Goal: Task Accomplishment & Management: Manage account settings

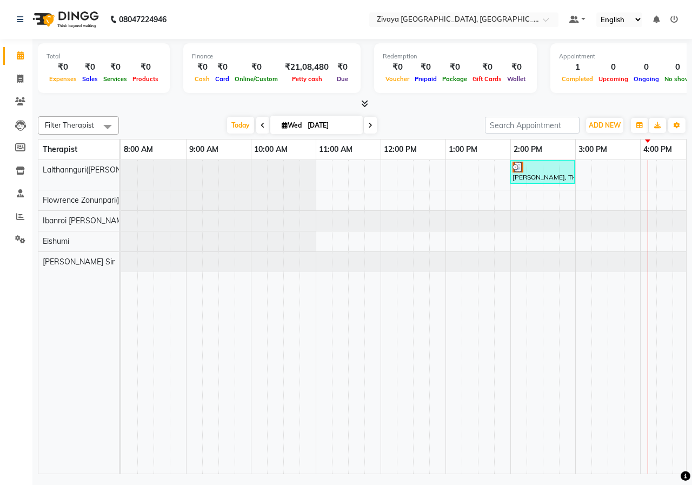
scroll to position [0, 50]
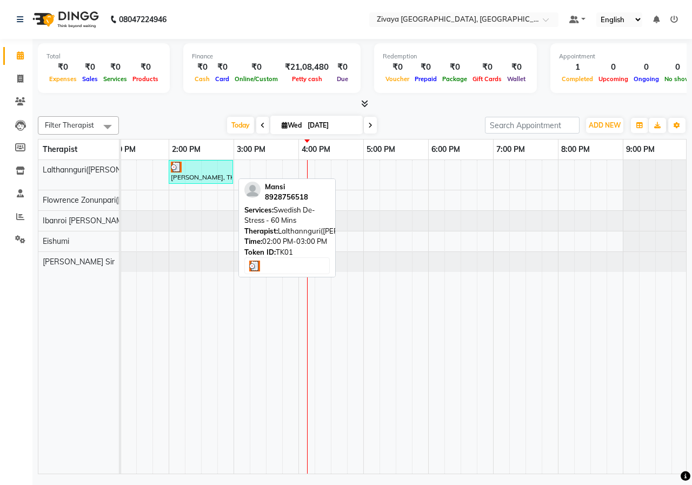
click at [183, 166] on div at bounding box center [201, 167] width 60 height 11
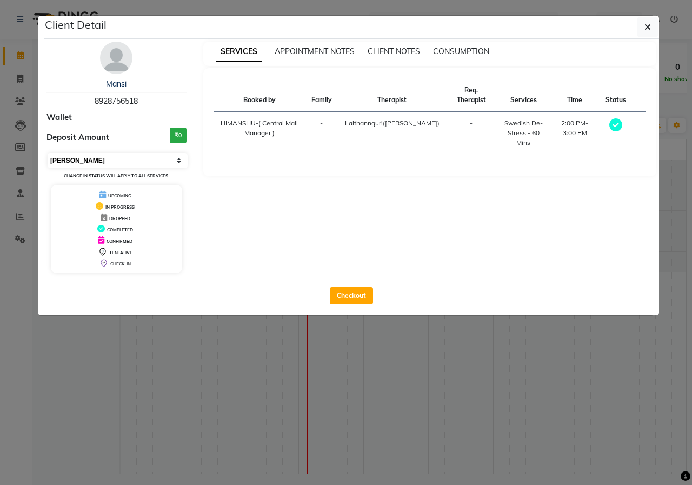
click at [91, 155] on select "Select MARK DONE UPCOMING" at bounding box center [118, 160] width 140 height 15
select select "5"
click at [48, 153] on select "Select MARK DONE UPCOMING" at bounding box center [118, 160] width 140 height 15
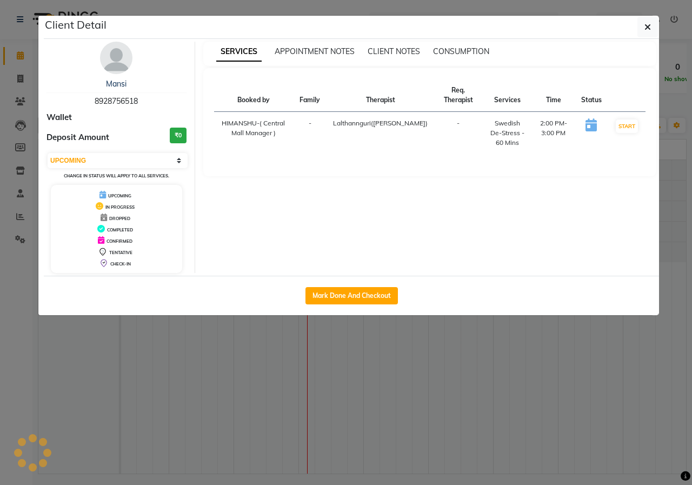
click at [168, 347] on ngb-modal-window "Client Detail [PERSON_NAME] 8928756518 Wallet Deposit Amount ₹0 Select IN SERVI…" at bounding box center [346, 242] width 692 height 485
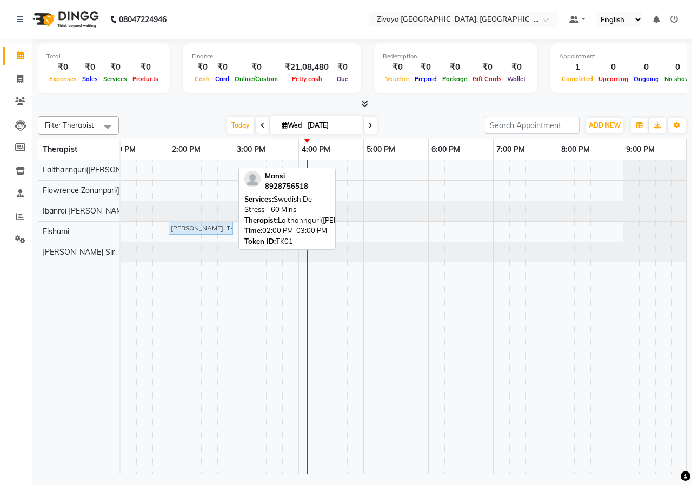
drag, startPoint x: 198, startPoint y: 168, endPoint x: 193, endPoint y: 223, distance: 55.9
click at [193, 223] on tbody "[PERSON_NAME], TK01, 02:00 PM-03:00 PM, Swedish De-Stress - [GEOGRAPHIC_DATA][P…" at bounding box center [298, 211] width 1039 height 102
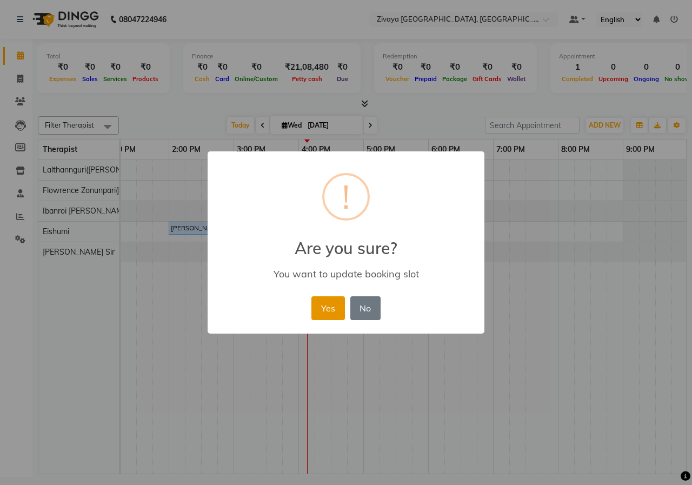
click at [318, 307] on button "Yes" at bounding box center [328, 308] width 33 height 24
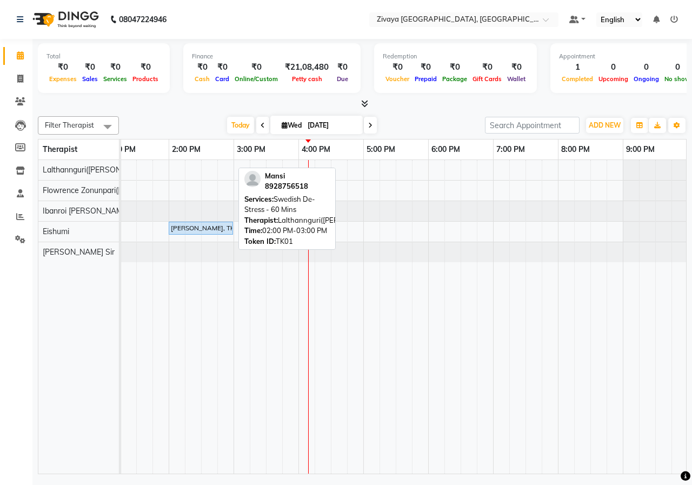
click at [564, 171] on div "[PERSON_NAME], TK01, 02:00 PM-03:00 PM, Swedish De-Stress - 60 Mins" at bounding box center [298, 317] width 1039 height 314
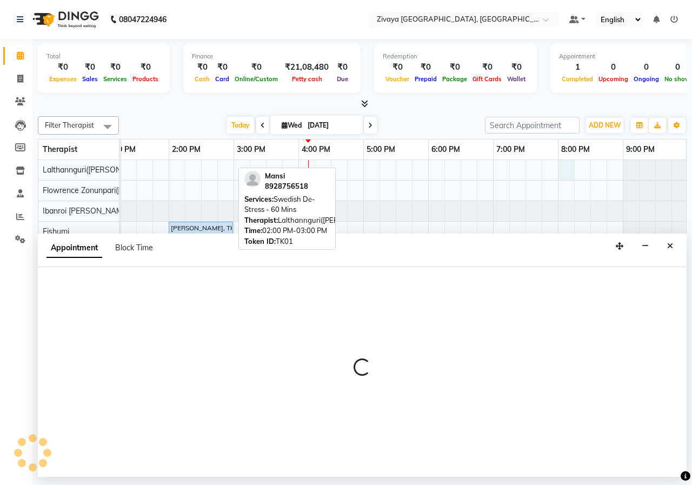
select select "49516"
select select "1200"
select select "tentative"
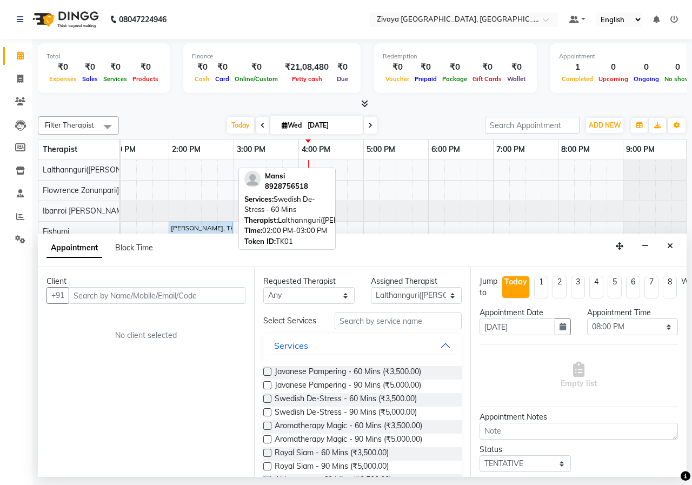
click at [264, 394] on div "Swedish De-Stress - 60 Mins (₹3,500.00)" at bounding box center [362, 400] width 199 height 14
click at [265, 396] on label at bounding box center [267, 399] width 8 height 8
click at [265, 397] on input "checkbox" at bounding box center [266, 400] width 7 height 7
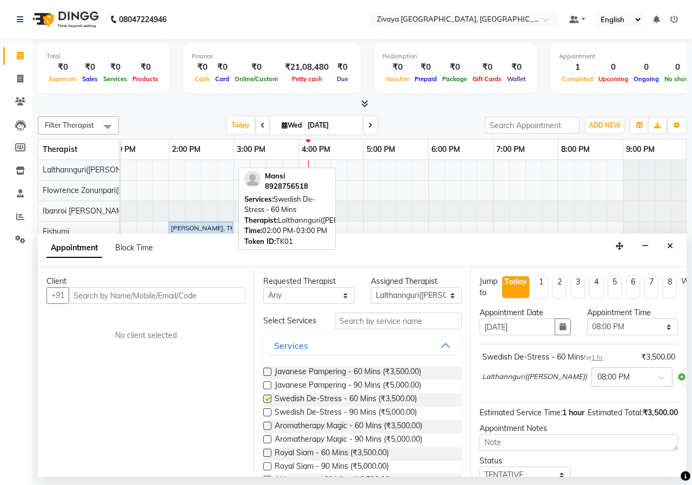
checkbox input "false"
click at [189, 290] on input "text" at bounding box center [157, 295] width 177 height 17
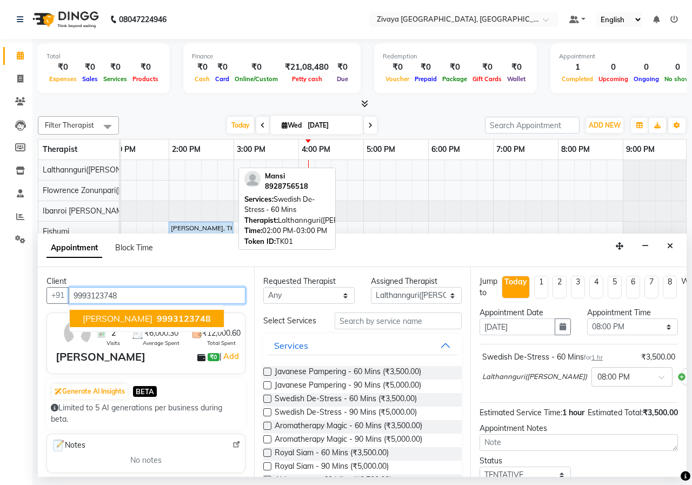
click at [177, 318] on span "9993123748" at bounding box center [184, 318] width 54 height 11
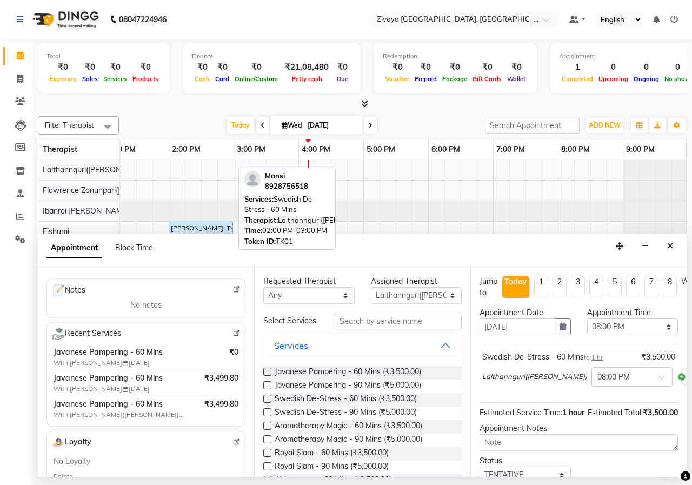
scroll to position [162, 0]
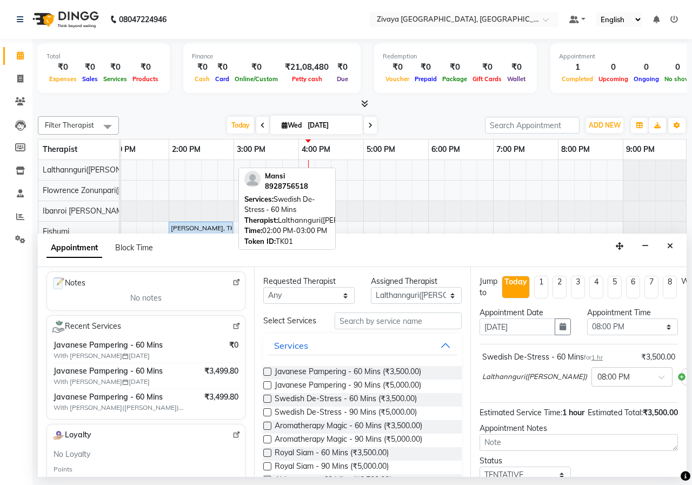
type input "9993123748"
click at [269, 398] on label at bounding box center [267, 399] width 8 height 8
click at [269, 398] on input "checkbox" at bounding box center [266, 400] width 7 height 7
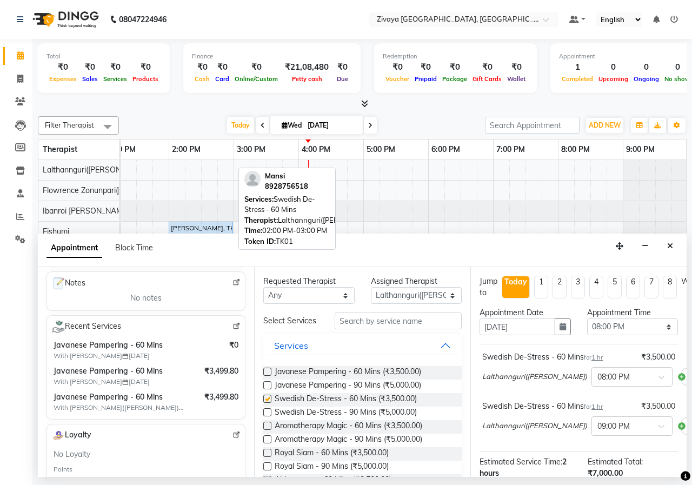
checkbox input "false"
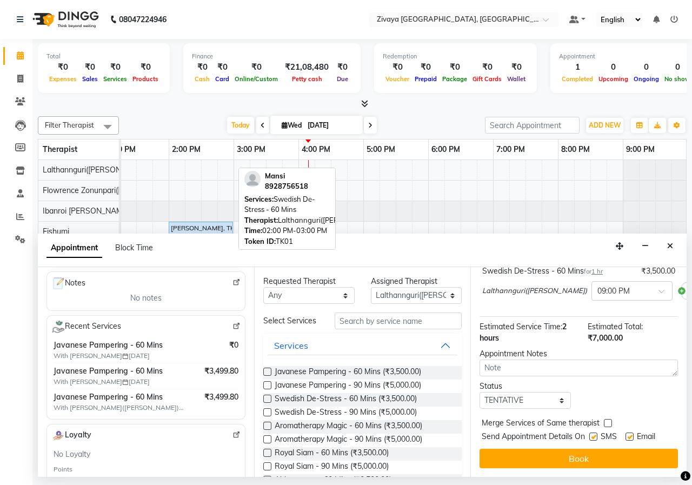
scroll to position [143, 28]
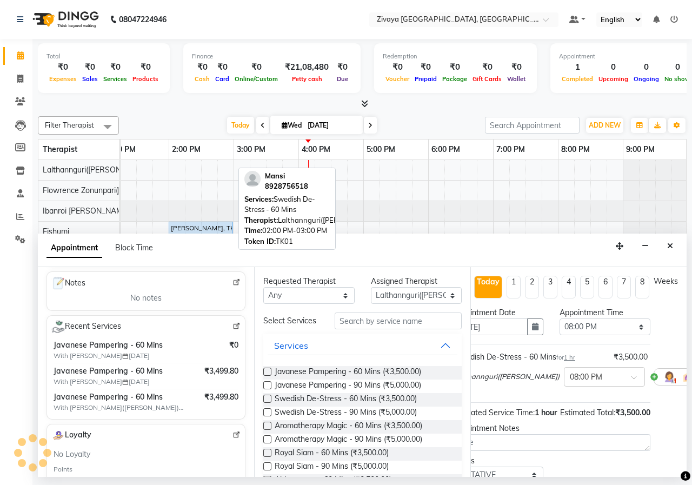
scroll to position [94, 28]
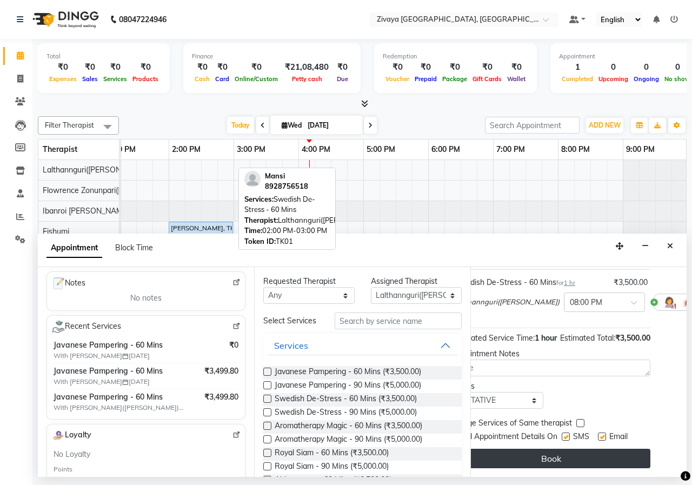
click at [593, 454] on button "Book" at bounding box center [551, 458] width 199 height 19
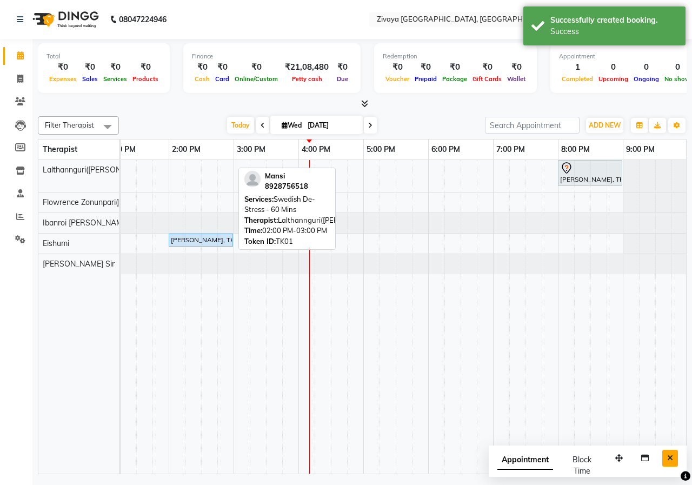
click at [671, 456] on icon "Close" at bounding box center [671, 458] width 6 height 8
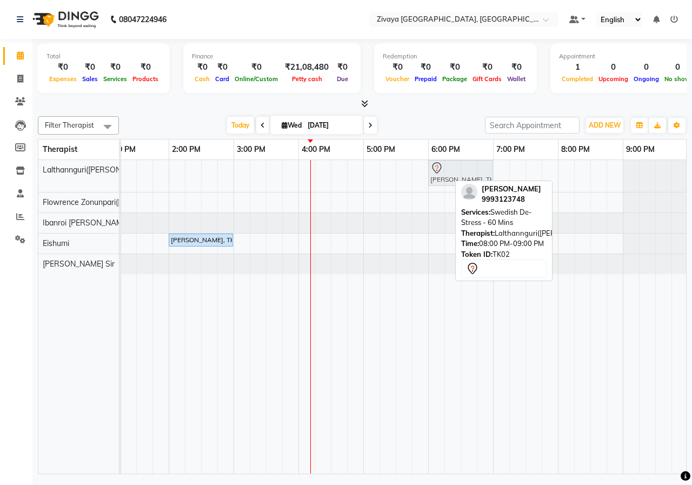
drag, startPoint x: 592, startPoint y: 173, endPoint x: 458, endPoint y: 180, distance: 134.8
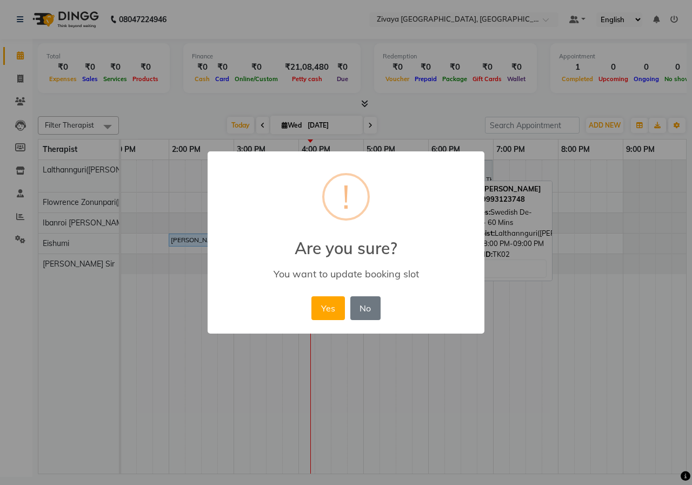
click at [330, 309] on button "Yes" at bounding box center [328, 308] width 33 height 24
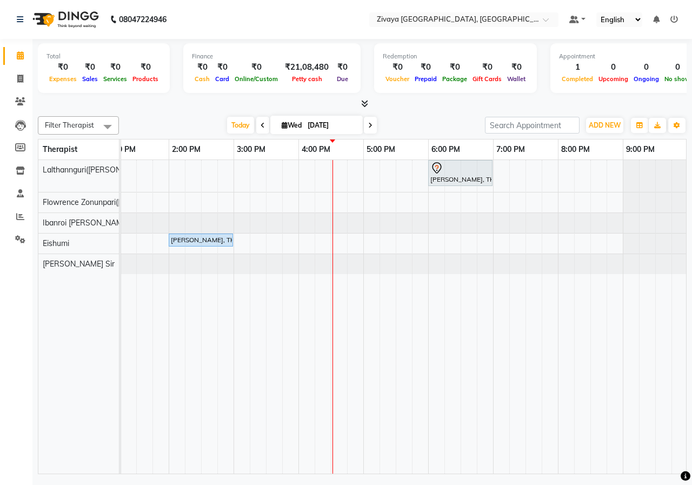
click at [533, 208] on div "[PERSON_NAME], TK02, 06:00 PM-07:00 PM, Swedish De-Stress - [GEOGRAPHIC_DATA][P…" at bounding box center [298, 317] width 1039 height 314
select select "49517"
select select "tentative"
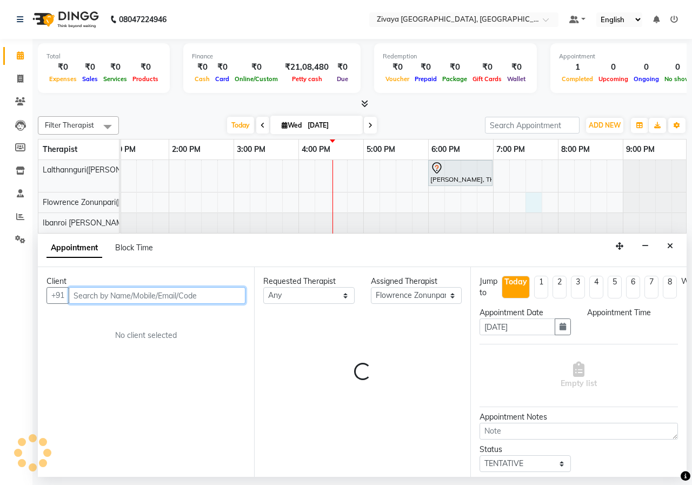
select select "1170"
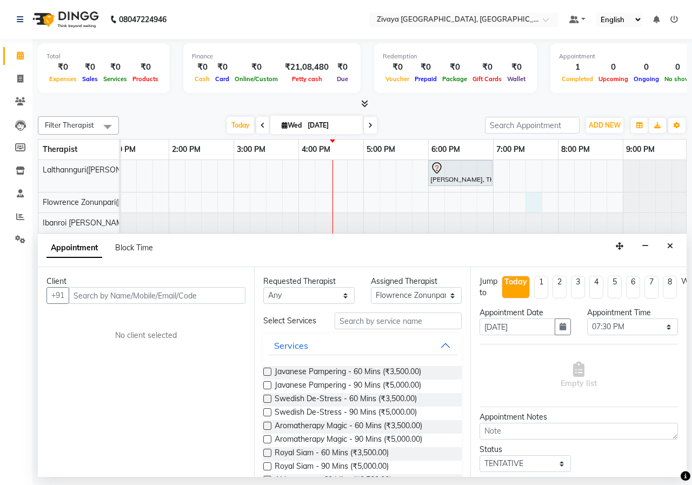
click at [266, 398] on label at bounding box center [267, 399] width 8 height 8
click at [266, 398] on input "checkbox" at bounding box center [266, 400] width 7 height 7
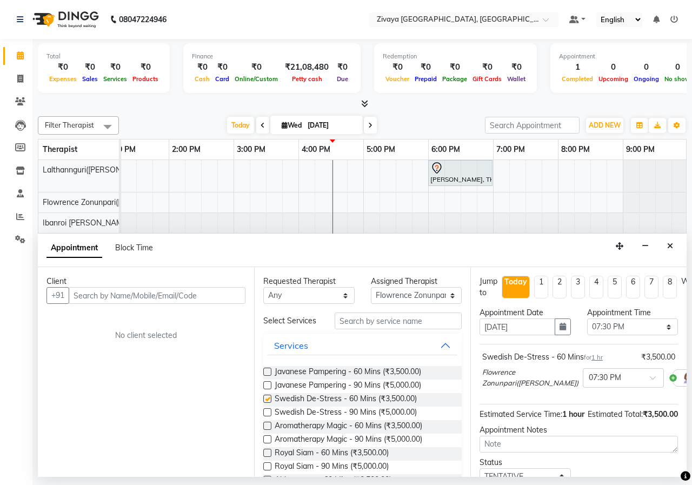
checkbox input "false"
click at [196, 295] on input "text" at bounding box center [157, 295] width 177 height 17
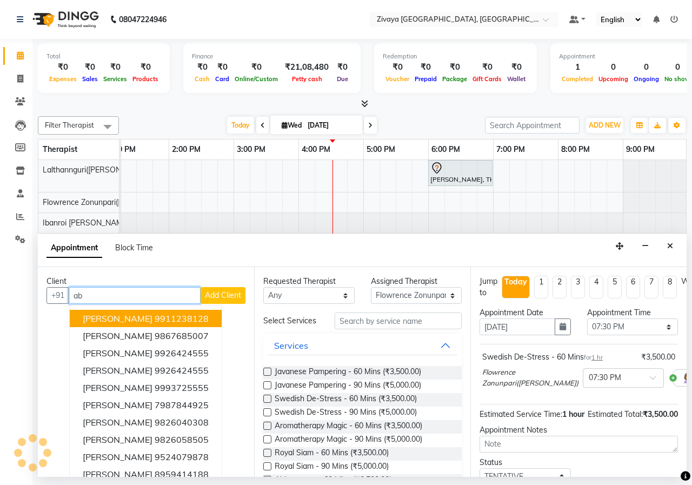
type input "a"
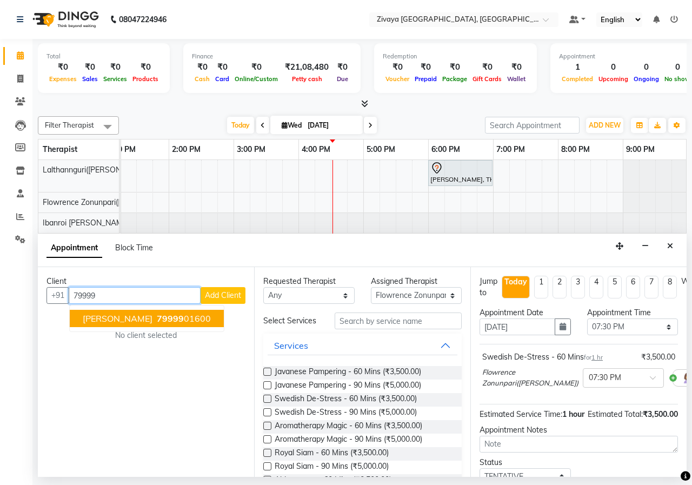
click at [168, 320] on ngb-highlight "79999 01600" at bounding box center [183, 318] width 56 height 11
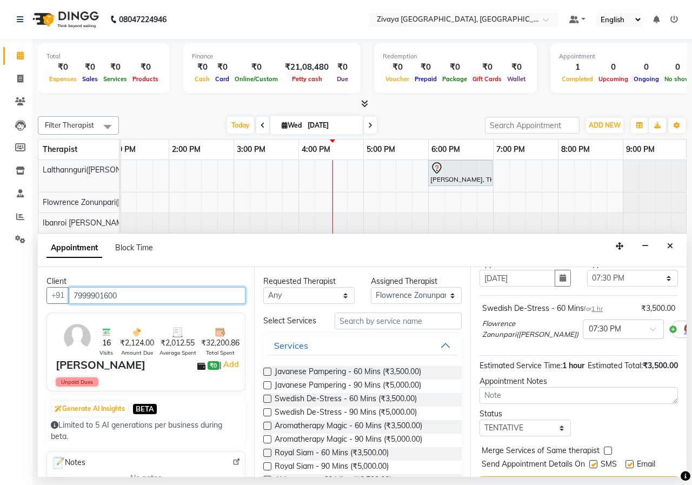
scroll to position [96, 0]
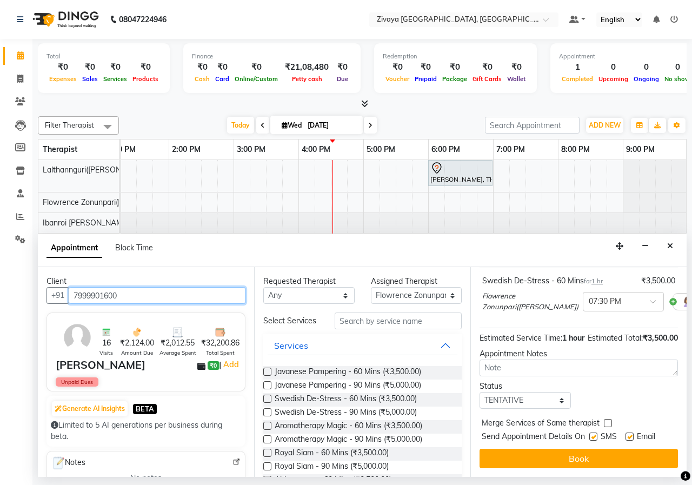
type input "7999901600"
click at [573, 449] on button "Book" at bounding box center [579, 458] width 199 height 19
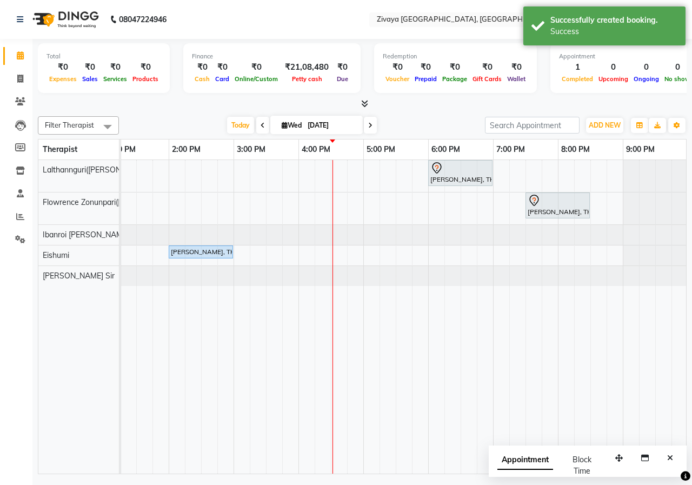
drag, startPoint x: 668, startPoint y: 460, endPoint x: 657, endPoint y: 461, distance: 10.9
click at [668, 459] on icon "Close" at bounding box center [671, 458] width 6 height 8
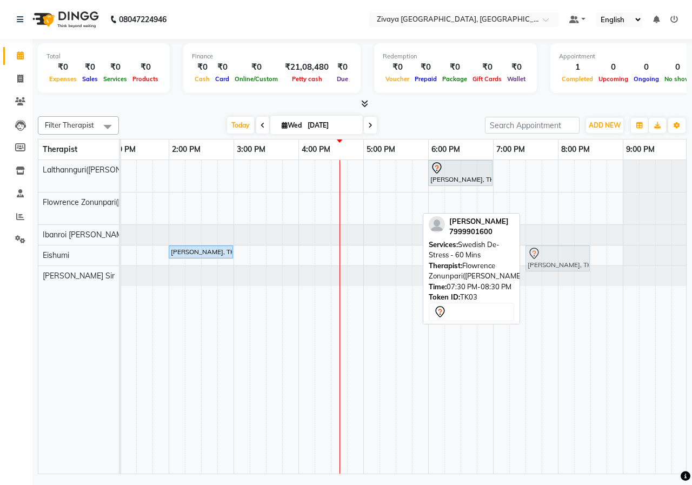
drag, startPoint x: 574, startPoint y: 204, endPoint x: 568, endPoint y: 250, distance: 45.9
click at [568, 250] on tbody "[PERSON_NAME], TK02, 06:00 PM-07:00 PM, Swedish De-Stress - 60 Mins [PERSON_NAM…" at bounding box center [298, 223] width 1039 height 126
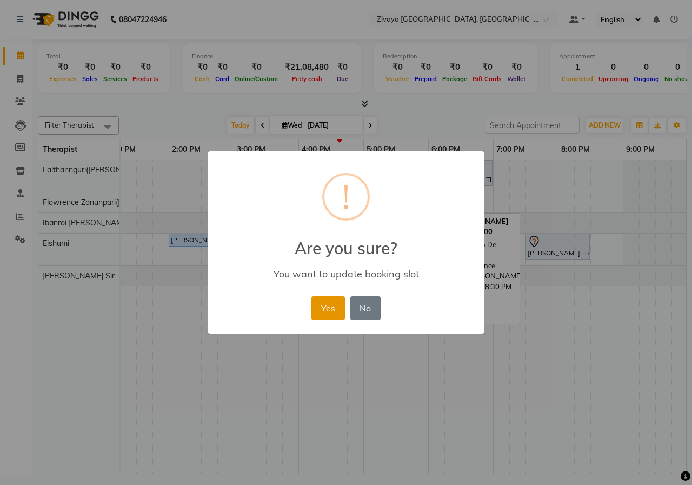
click at [337, 314] on button "Yes" at bounding box center [328, 308] width 33 height 24
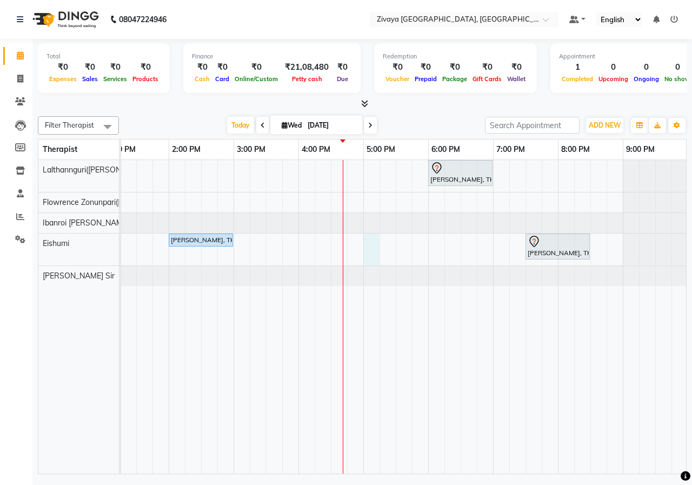
click at [369, 251] on div "[PERSON_NAME], TK02, 06:00 PM-07:00 PM, Swedish De-Stress - 60 Mins [PERSON_NAM…" at bounding box center [298, 317] width 1039 height 314
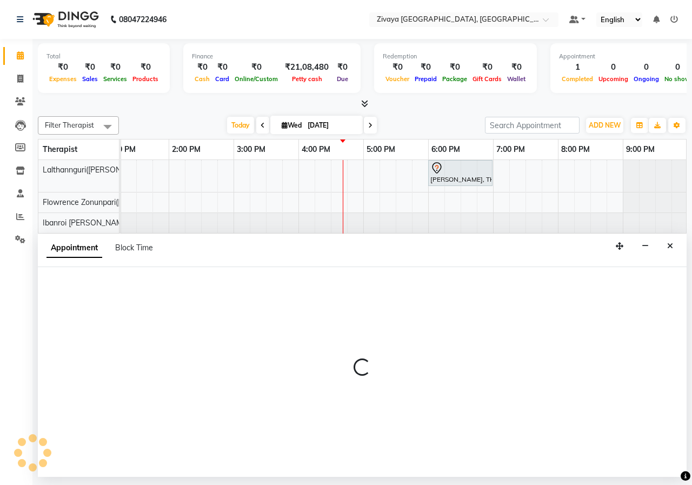
select select "79832"
select select "tentative"
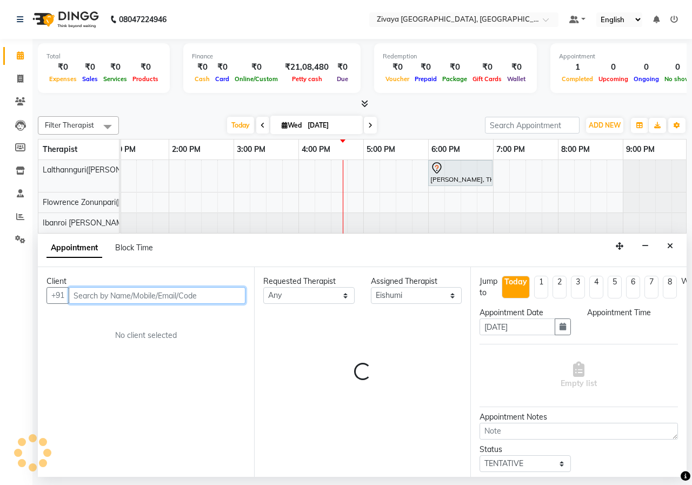
select select "1020"
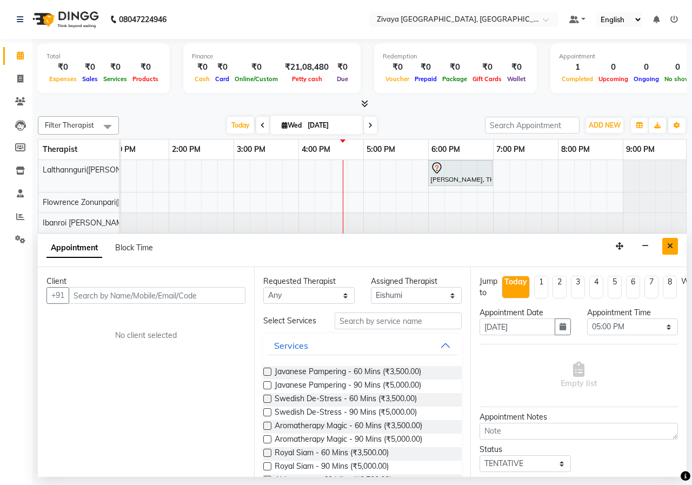
click at [666, 245] on button "Close" at bounding box center [671, 246] width 16 height 17
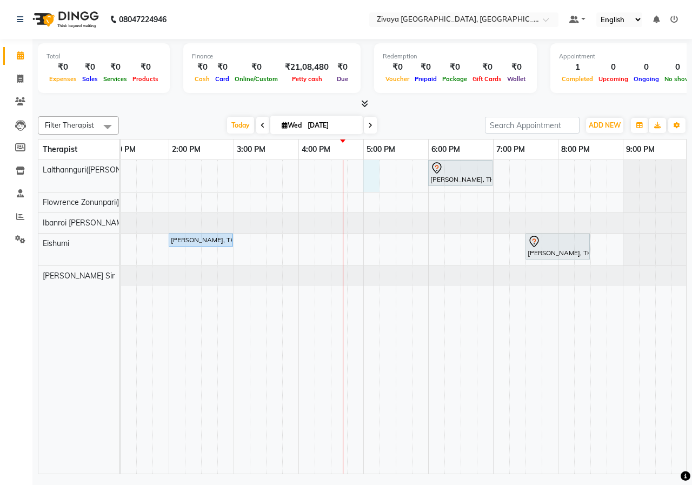
click at [365, 176] on div "[PERSON_NAME], TK02, 06:00 PM-07:00 PM, Swedish De-Stress - 60 Mins [PERSON_NAM…" at bounding box center [298, 317] width 1039 height 314
select select "49516"
select select "1020"
select select "tentative"
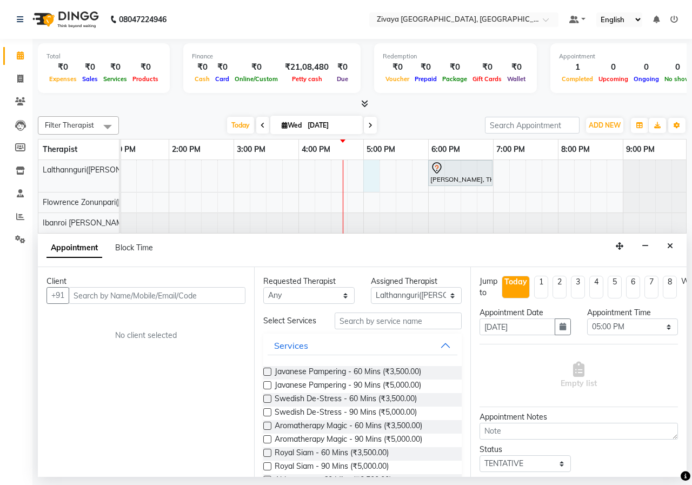
click at [272, 398] on div "Swedish De-Stress - 60 Mins (₹3,500.00)" at bounding box center [362, 400] width 199 height 14
click at [266, 398] on label at bounding box center [267, 399] width 8 height 8
click at [266, 398] on input "checkbox" at bounding box center [266, 400] width 7 height 7
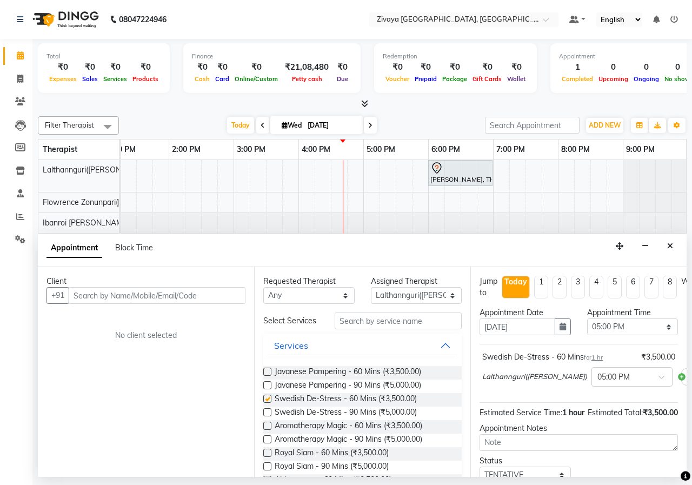
checkbox input "false"
click at [230, 300] on input "text" at bounding box center [157, 295] width 177 height 17
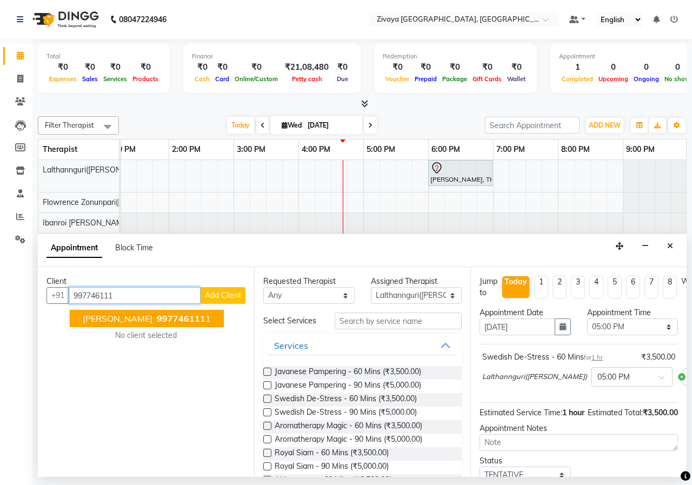
click at [157, 315] on span "997746111" at bounding box center [181, 318] width 49 height 11
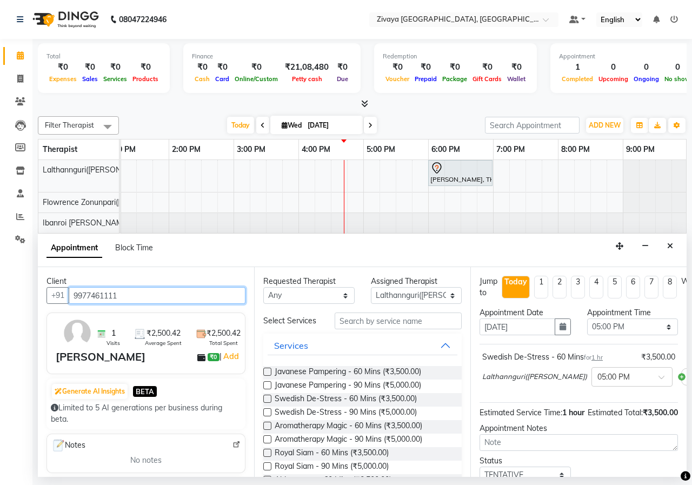
scroll to position [94, 0]
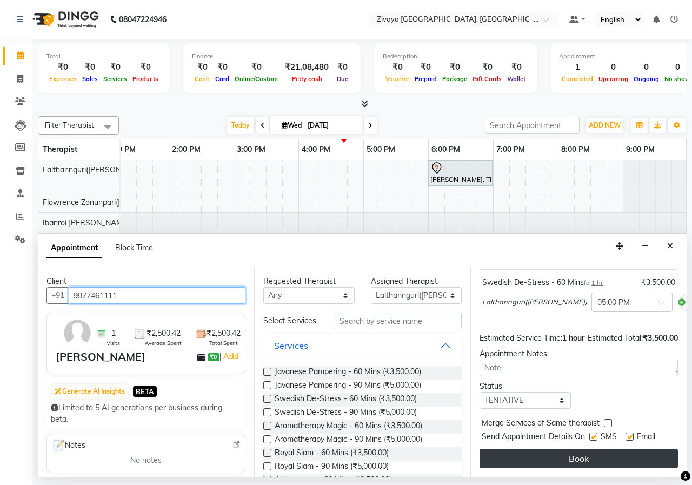
type input "9977461111"
click at [594, 449] on button "Book" at bounding box center [579, 458] width 199 height 19
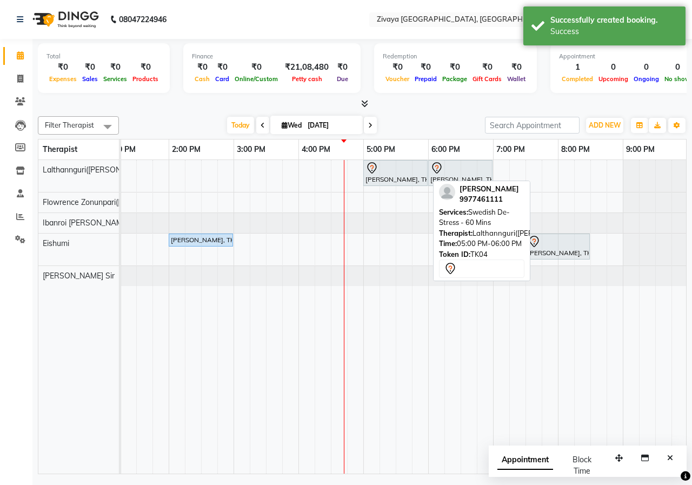
click at [411, 177] on div "[PERSON_NAME], TK04, 05:00 PM-06:00 PM, Swedish De-Stress - 60 Mins" at bounding box center [396, 173] width 62 height 23
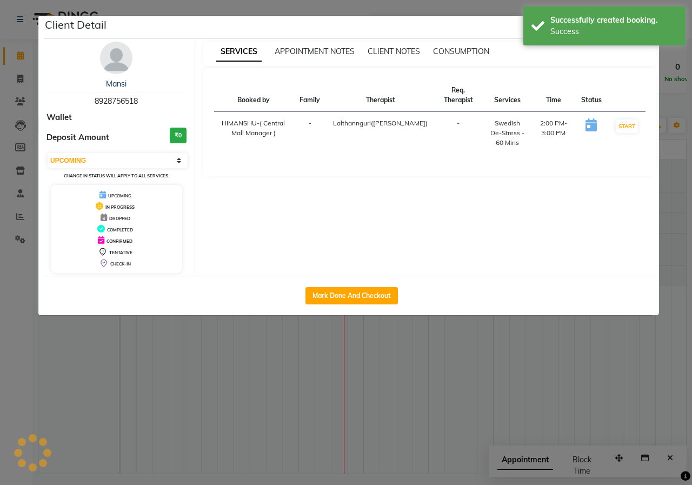
select select "7"
click at [136, 78] on div "[PERSON_NAME] 9977461111 Wallet Deposit Amount ₹0 Select IN SERVICE CONFIRMED T…" at bounding box center [116, 158] width 157 height 232
click at [130, 87] on link "[PERSON_NAME]" at bounding box center [116, 84] width 61 height 10
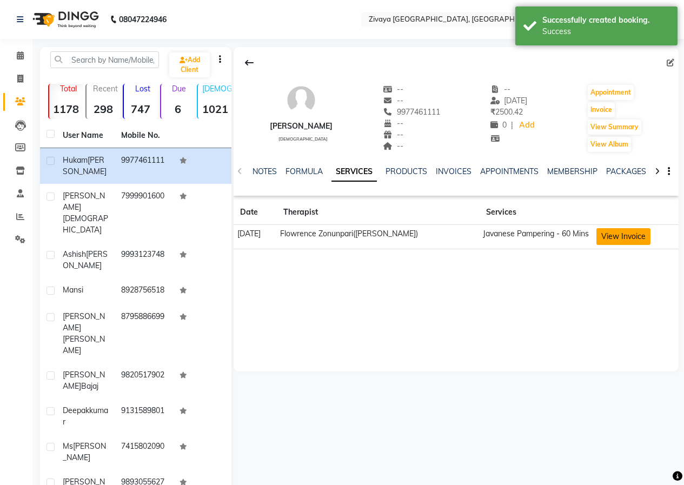
click at [599, 236] on button "View Invoice" at bounding box center [624, 236] width 54 height 17
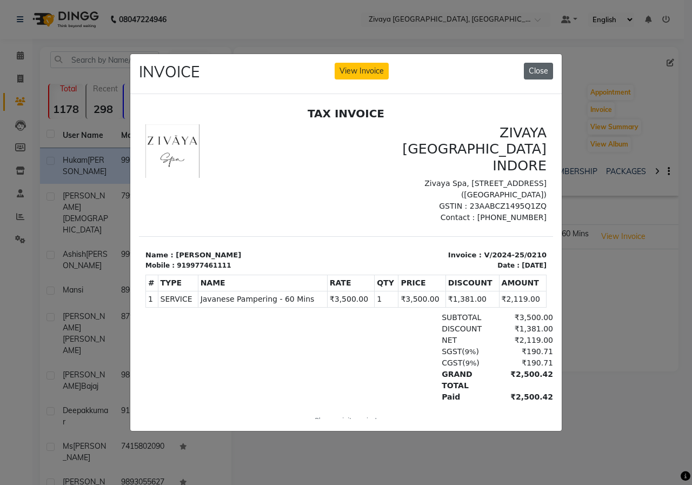
click at [531, 66] on button "Close" at bounding box center [538, 71] width 29 height 17
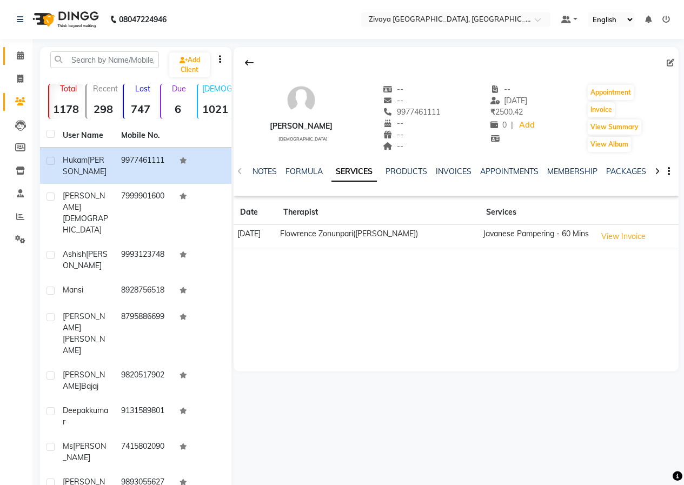
click at [22, 48] on link "Calendar" at bounding box center [16, 56] width 26 height 18
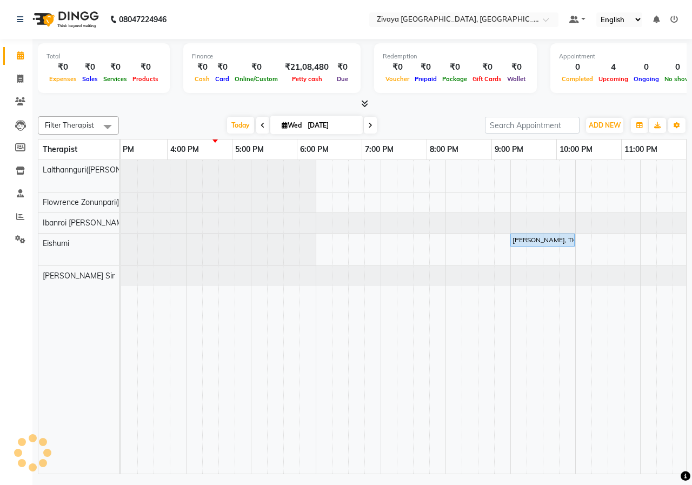
scroll to position [0, 473]
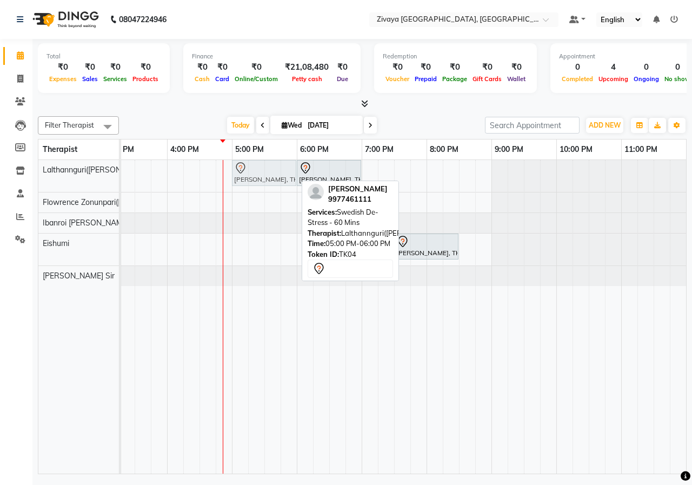
drag, startPoint x: 264, startPoint y: 181, endPoint x: 269, endPoint y: 177, distance: 6.2
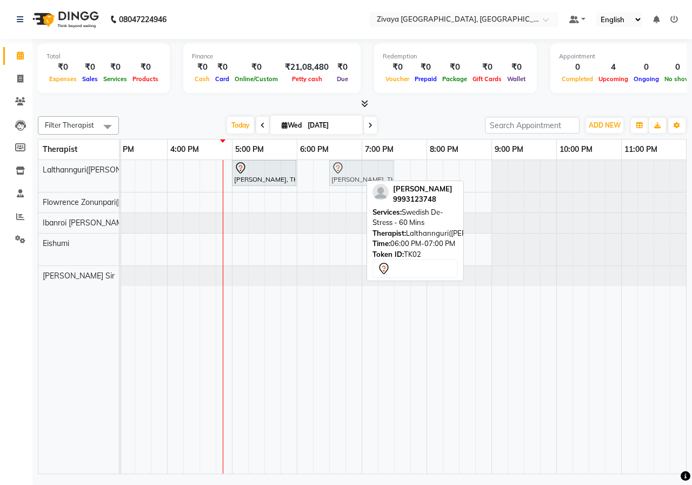
drag, startPoint x: 334, startPoint y: 179, endPoint x: 379, endPoint y: 175, distance: 45.6
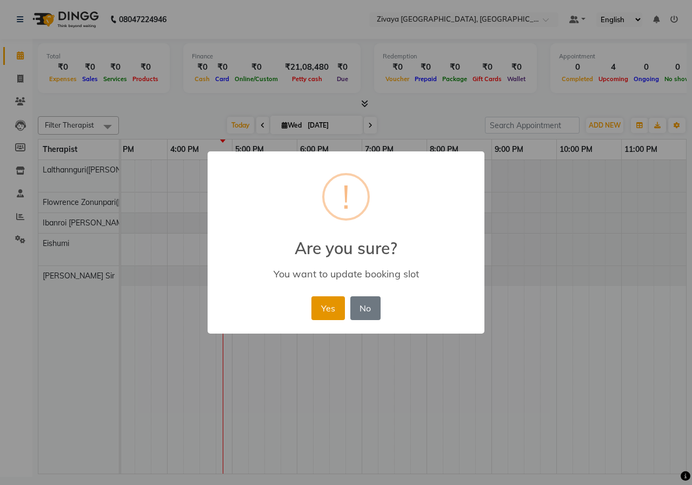
click at [334, 301] on button "Yes" at bounding box center [328, 308] width 33 height 24
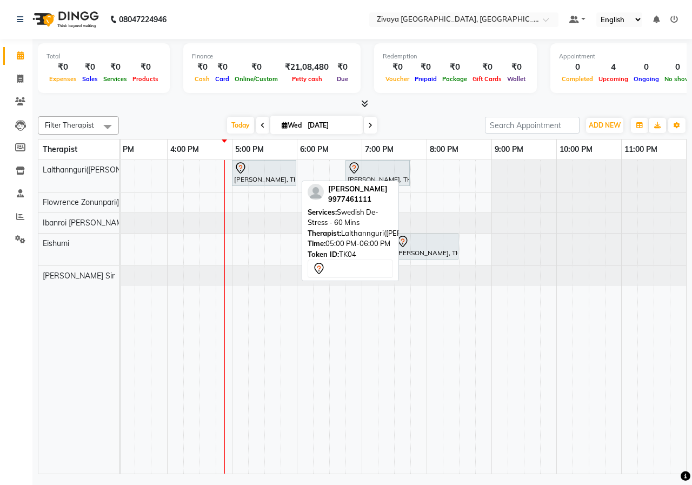
click at [266, 173] on div at bounding box center [264, 168] width 60 height 13
click at [268, 173] on div at bounding box center [264, 168] width 60 height 13
select select "7"
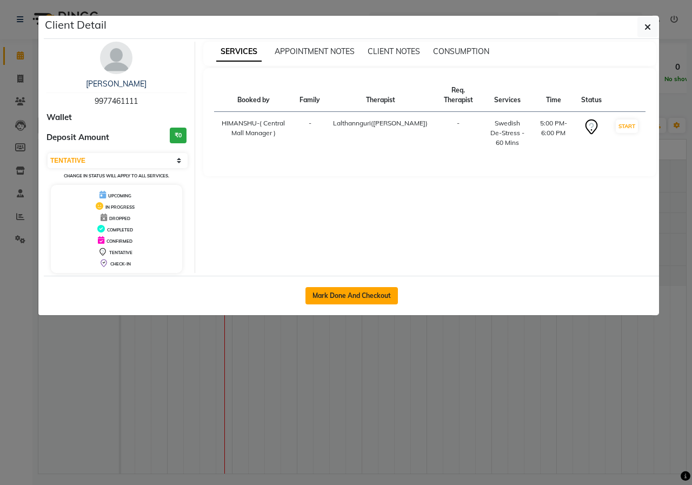
click at [368, 291] on button "Mark Done And Checkout" at bounding box center [352, 295] width 93 height 17
select select "6509"
select select "service"
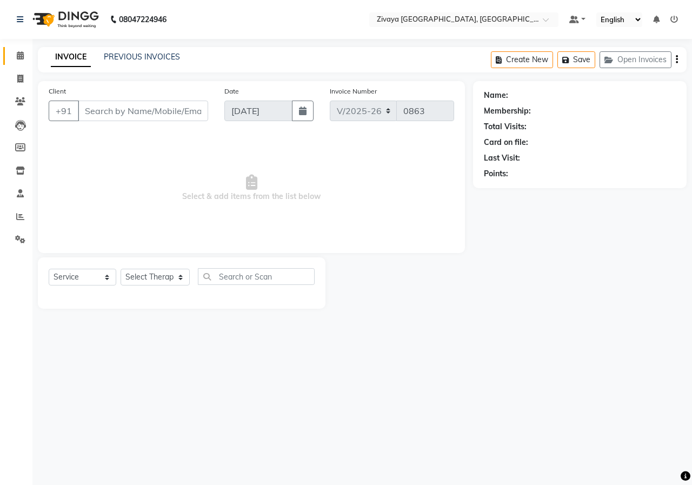
type input "9977461111"
select select "49516"
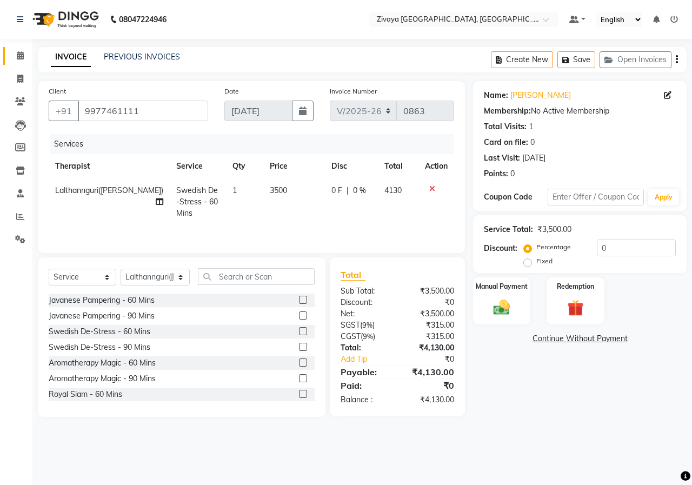
click at [22, 48] on link "Calendar" at bounding box center [16, 56] width 26 height 18
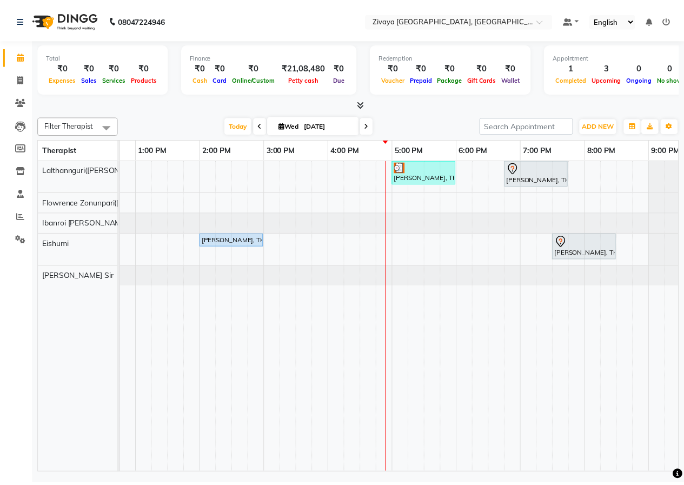
scroll to position [0, 313]
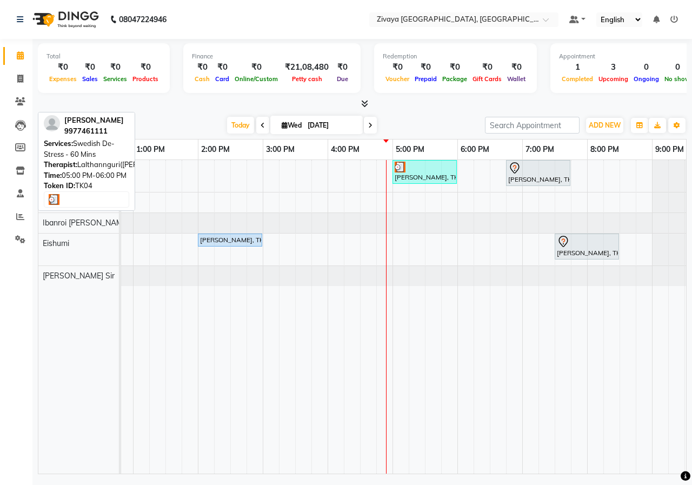
click at [423, 176] on div "[PERSON_NAME], TK04, 05:00 PM-06:00 PM, Swedish De-Stress - 60 Mins" at bounding box center [425, 172] width 62 height 21
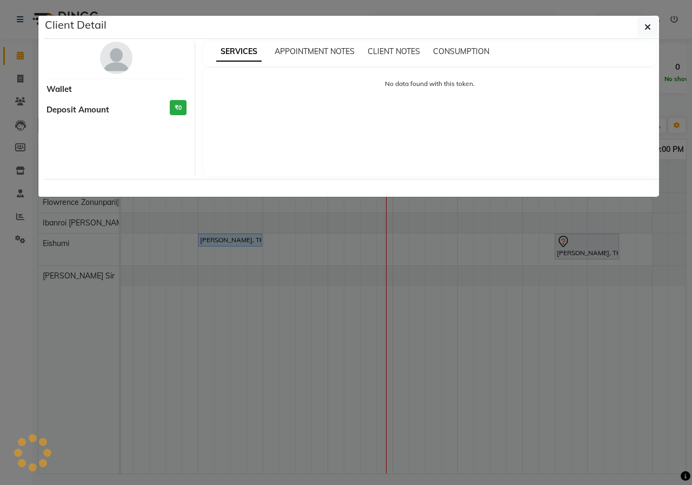
select select "3"
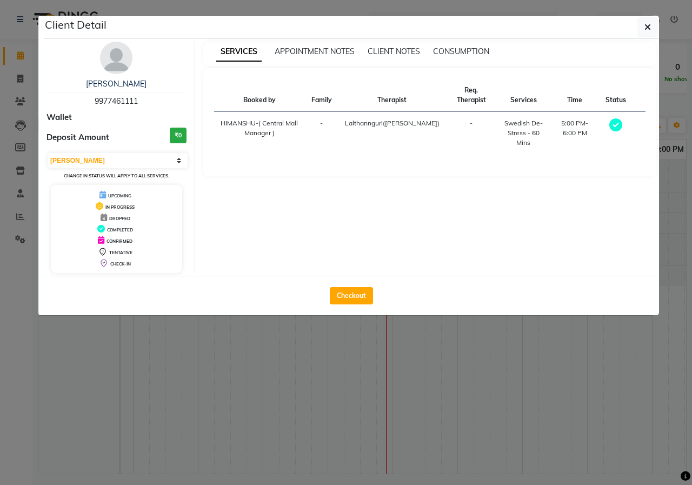
click at [343, 297] on button "Checkout" at bounding box center [351, 295] width 43 height 17
select select "6509"
select select "service"
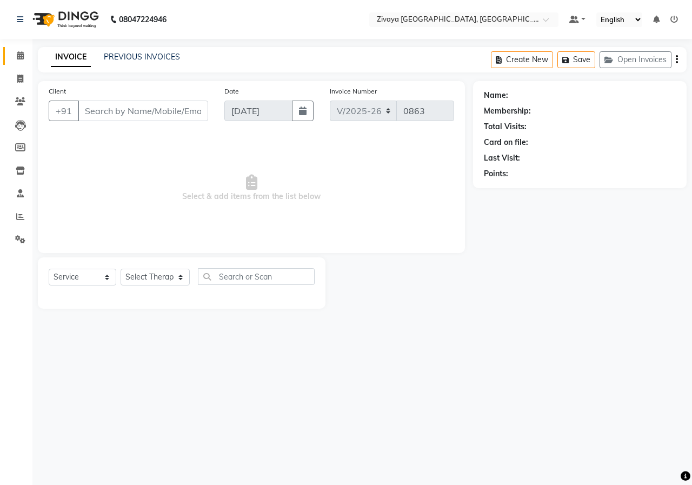
type input "9977461111"
select select "49516"
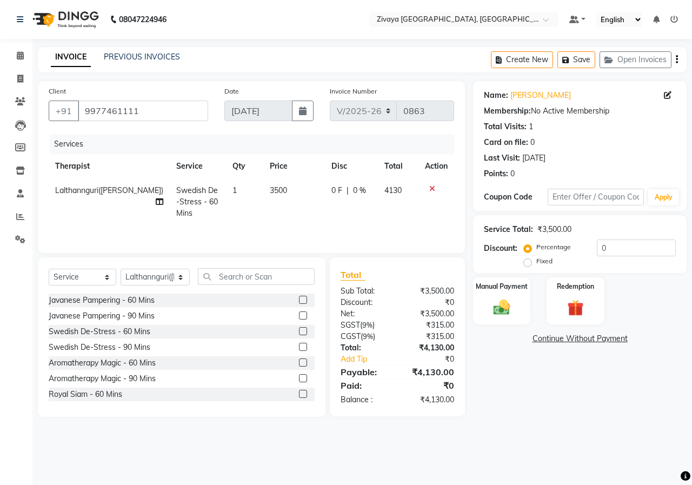
click at [537, 262] on label "Fixed" at bounding box center [545, 261] width 16 height 10
click at [526, 262] on input "Fixed" at bounding box center [530, 261] width 8 height 8
radio input "true"
click at [649, 240] on input "0" at bounding box center [636, 248] width 79 height 17
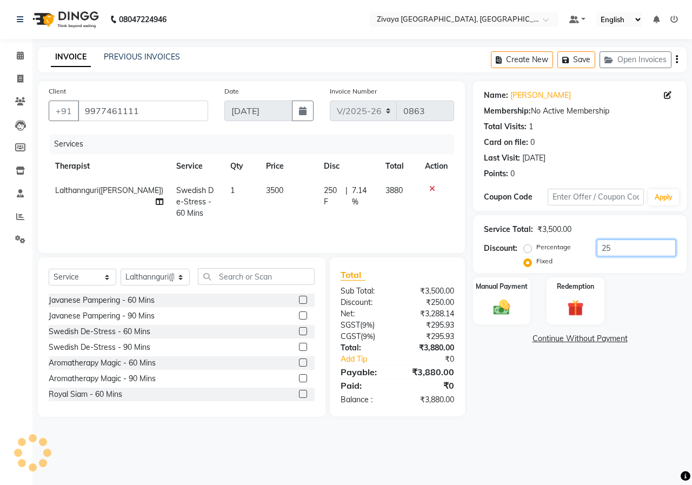
type input "2"
type input "1630"
click at [514, 302] on img at bounding box center [502, 308] width 28 height 20
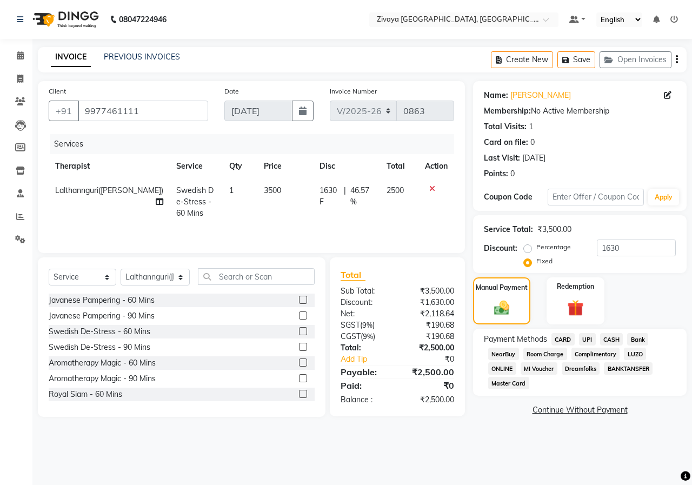
click at [596, 340] on div "CASH" at bounding box center [610, 340] width 28 height 15
click at [612, 340] on span "CASH" at bounding box center [611, 339] width 23 height 12
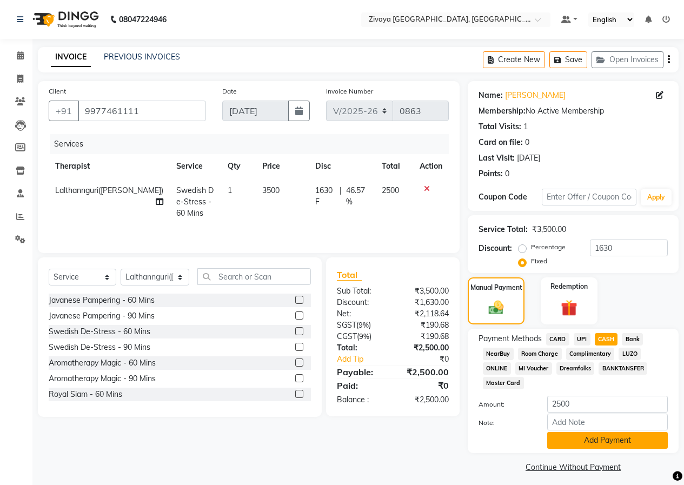
click at [616, 447] on button "Add Payment" at bounding box center [607, 440] width 121 height 17
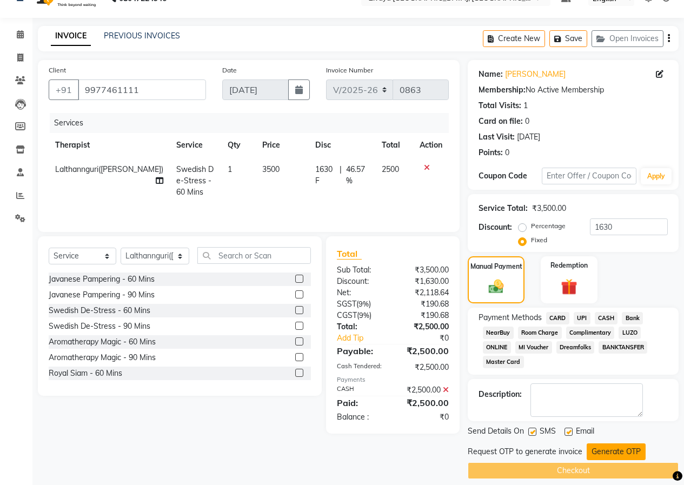
scroll to position [31, 0]
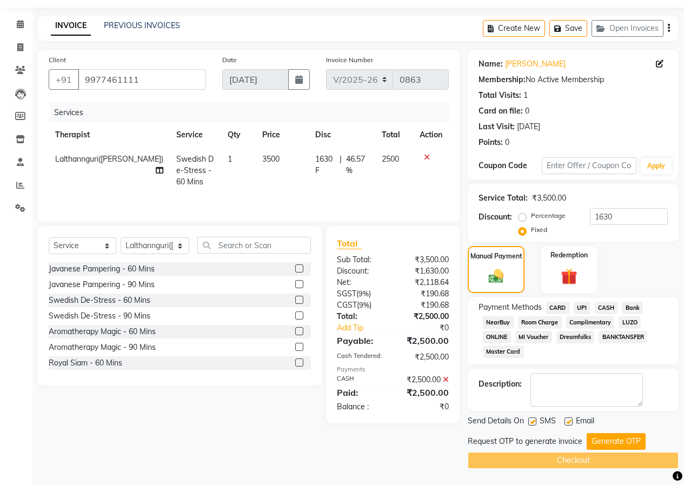
click at [616, 439] on button "Generate OTP" at bounding box center [616, 441] width 59 height 17
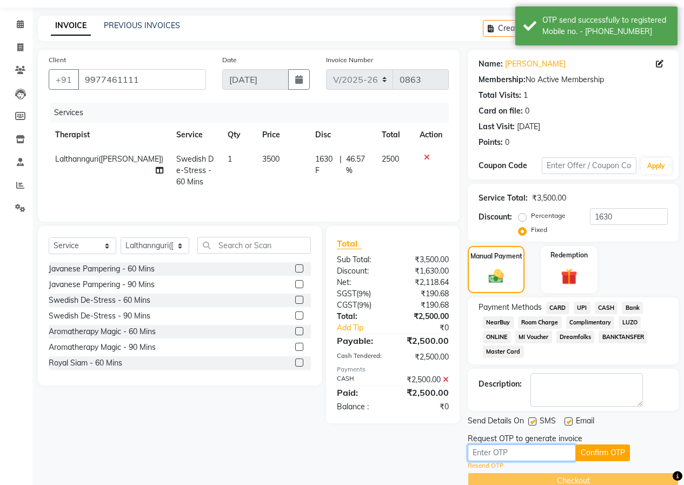
click at [571, 456] on input "text" at bounding box center [522, 453] width 108 height 17
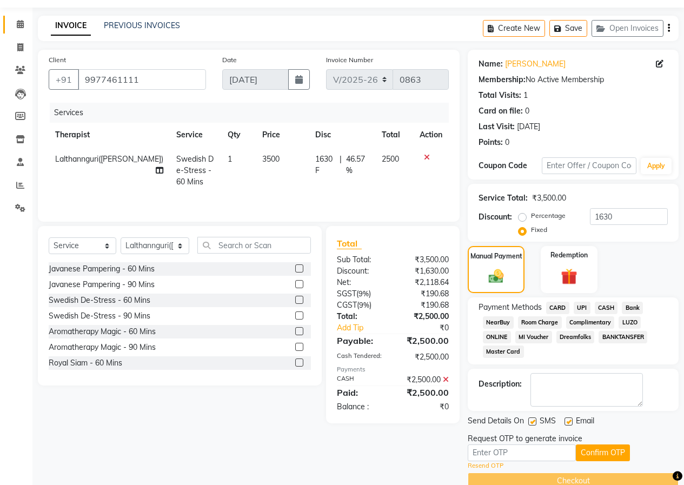
click at [24, 33] on link "Calendar" at bounding box center [16, 25] width 26 height 18
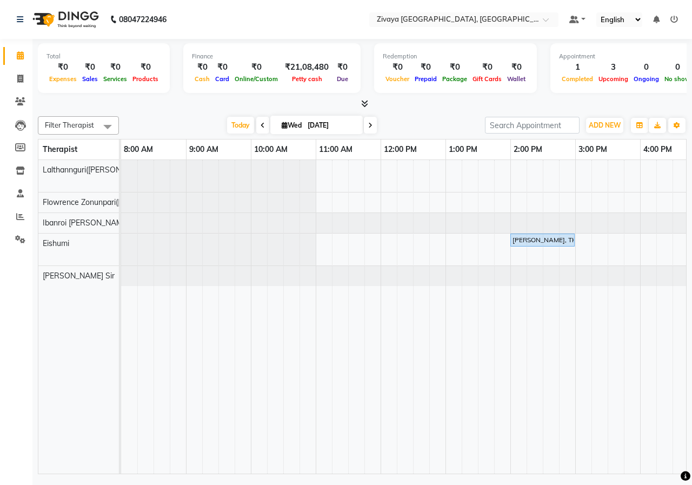
drag, startPoint x: 406, startPoint y: 465, endPoint x: 415, endPoint y: 465, distance: 9.8
click at [415, 465] on tr at bounding box center [640, 317] width 1039 height 314
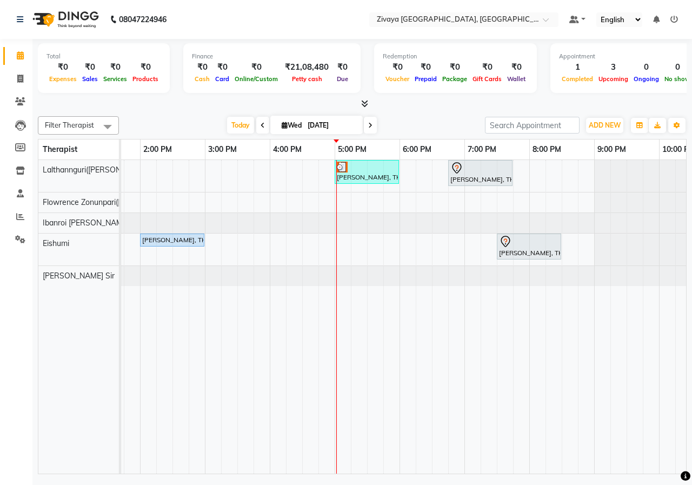
scroll to position [0, 406]
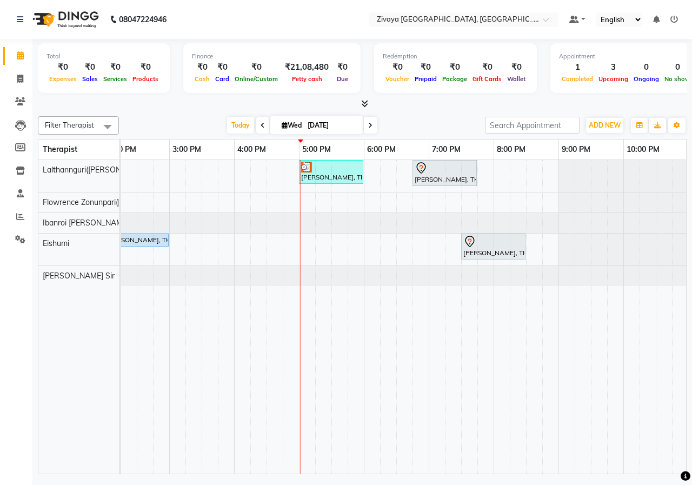
click at [309, 247] on div "[PERSON_NAME], TK04, 05:00 PM-06:00 PM, Swedish De-Stress - 60 Mins [PERSON_NAM…" at bounding box center [234, 317] width 1039 height 314
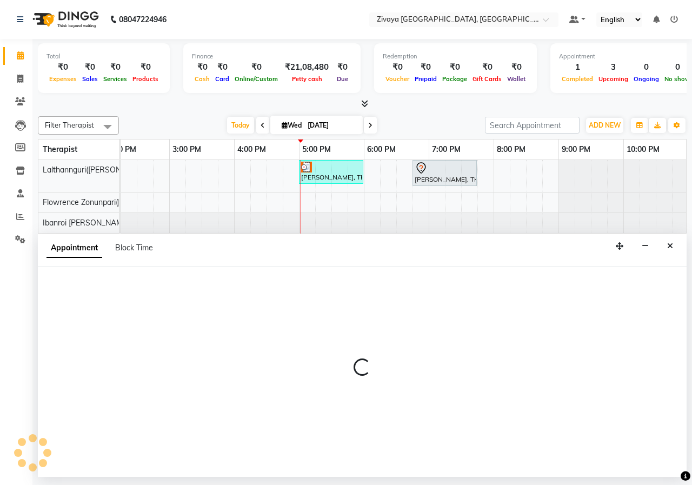
click at [309, 247] on div "Appointment Block Time" at bounding box center [362, 251] width 649 height 34
select select "79832"
select select "1020"
select select "tentative"
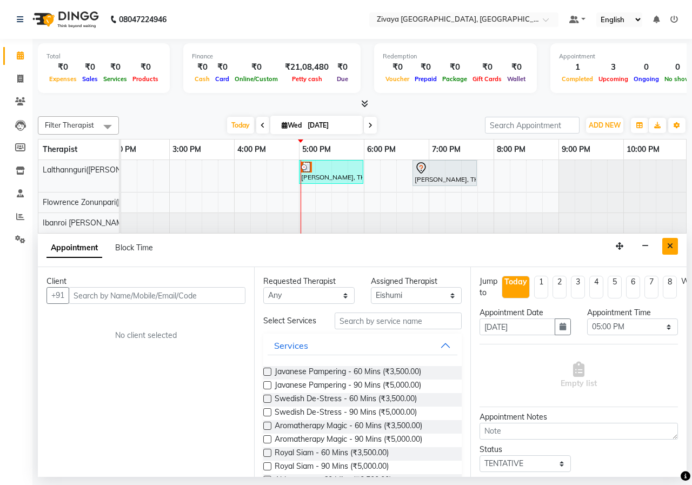
click at [675, 248] on button "Close" at bounding box center [671, 246] width 16 height 17
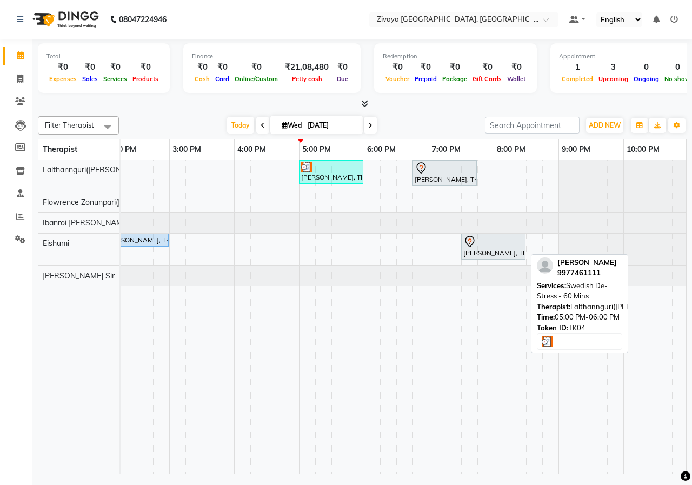
click at [334, 180] on div "[PERSON_NAME], TK04, 05:00 PM-06:00 PM, Swedish De-Stress - 60 Mins" at bounding box center [331, 172] width 62 height 21
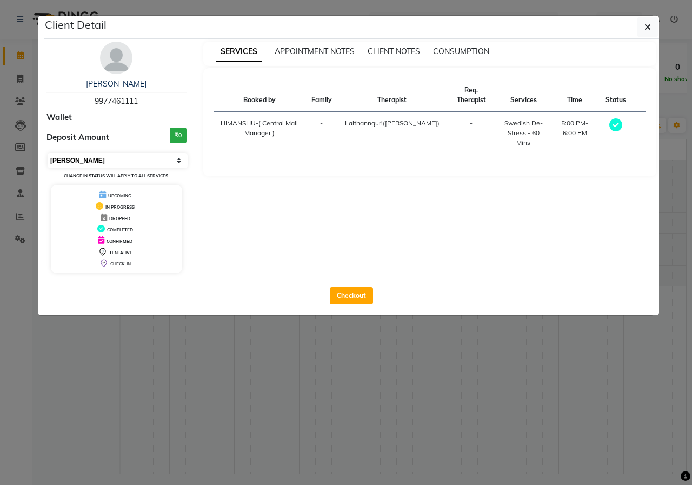
click at [116, 164] on select "Select MARK DONE UPCOMING" at bounding box center [118, 160] width 140 height 15
select select "5"
click at [48, 153] on select "Select MARK DONE UPCOMING" at bounding box center [118, 160] width 140 height 15
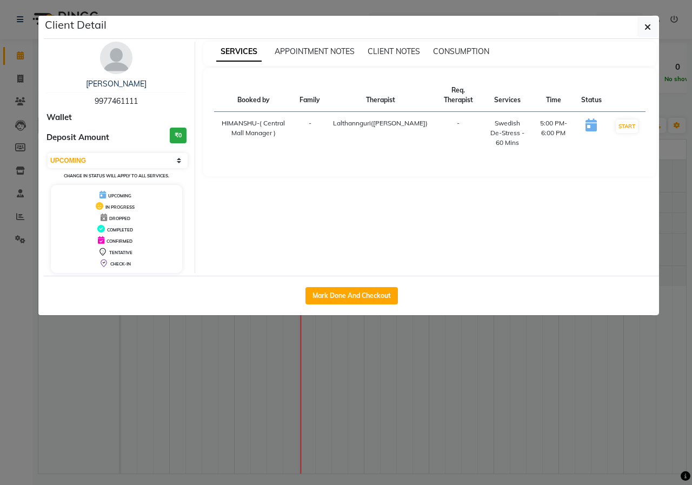
click at [310, 341] on ngb-modal-window "Client Detail [PERSON_NAME] 9977461111 Wallet Deposit Amount ₹0 Select IN SERVI…" at bounding box center [346, 242] width 692 height 485
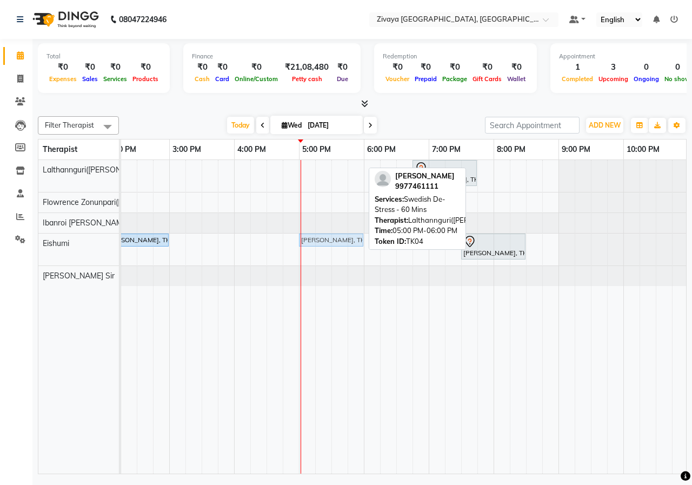
drag, startPoint x: 322, startPoint y: 167, endPoint x: 322, endPoint y: 254, distance: 86.5
click at [322, 254] on div "[PERSON_NAME], TK04, 05:00 PM-06:00 PM, Swedish De-Stress - 60 Mins [PERSON_NAM…" at bounding box center [234, 317] width 1039 height 314
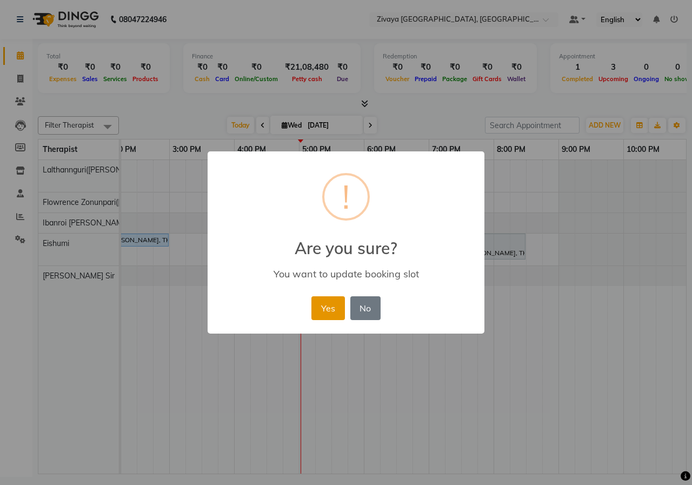
click at [328, 306] on button "Yes" at bounding box center [328, 308] width 33 height 24
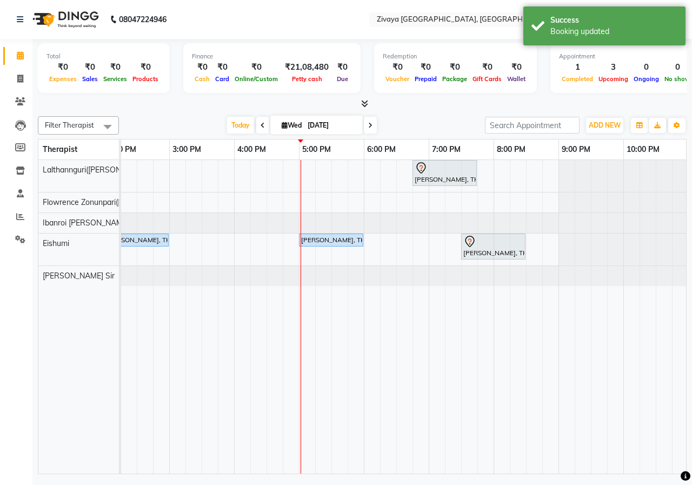
click at [306, 171] on div "[PERSON_NAME], TK02, 06:45 PM-07:45 PM, Swedish De-Stress - [GEOGRAPHIC_DATA][P…" at bounding box center [234, 317] width 1039 height 314
select select "49516"
select select "tentative"
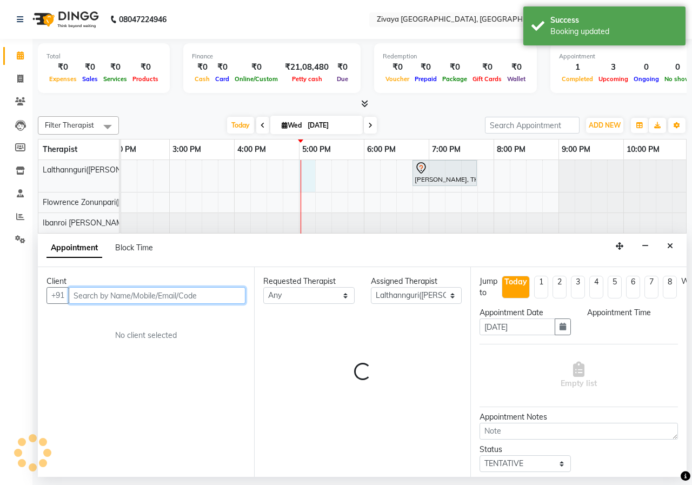
select select "1020"
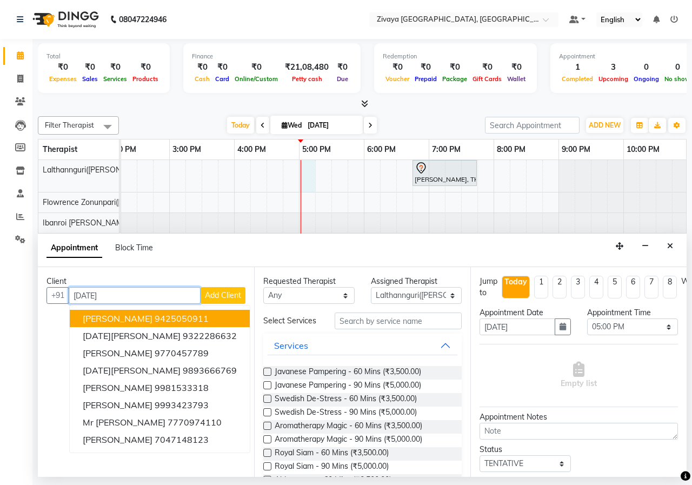
type input "[DATE]"
click at [227, 293] on span "Add Client" at bounding box center [223, 295] width 36 height 10
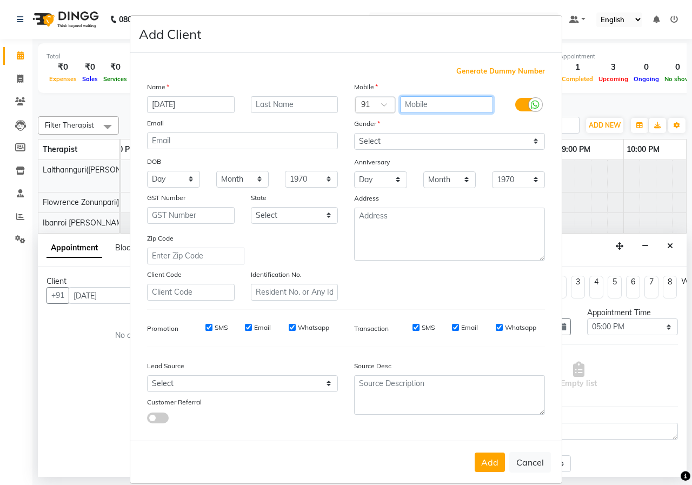
click at [440, 108] on input "text" at bounding box center [447, 104] width 94 height 17
type input "8839350017"
click at [430, 145] on select "Select [DEMOGRAPHIC_DATA] [DEMOGRAPHIC_DATA] Other Prefer Not To Say" at bounding box center [449, 141] width 191 height 17
select select "[DEMOGRAPHIC_DATA]"
click at [354, 133] on select "Select [DEMOGRAPHIC_DATA] [DEMOGRAPHIC_DATA] Other Prefer Not To Say" at bounding box center [449, 141] width 191 height 17
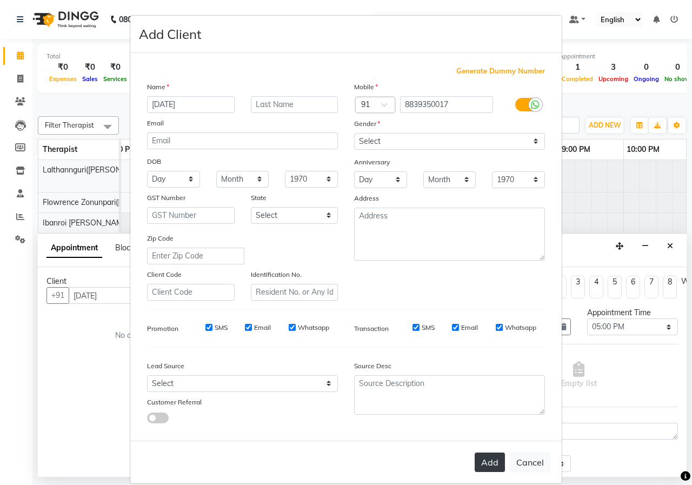
click at [483, 467] on button "Add" at bounding box center [490, 462] width 30 height 19
type input "8839350017"
select select
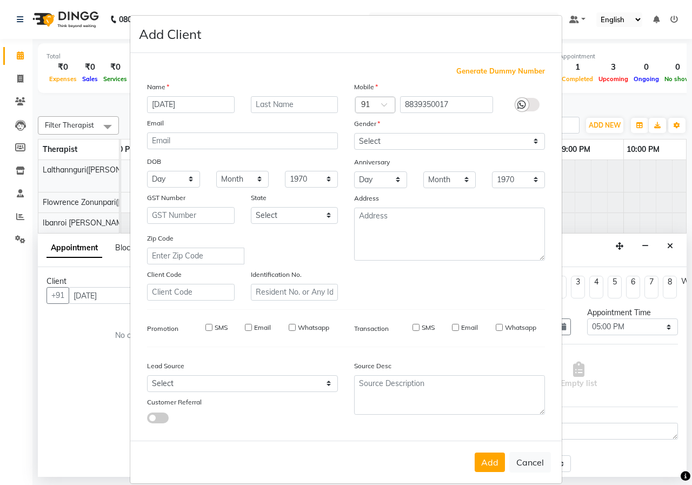
select select
checkbox input "false"
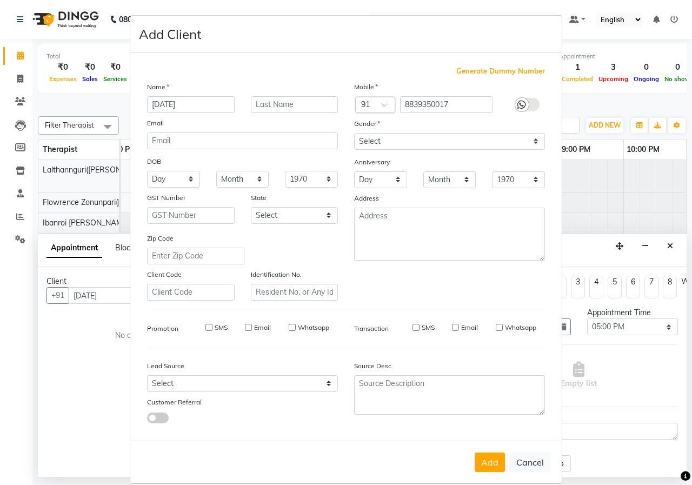
checkbox input "false"
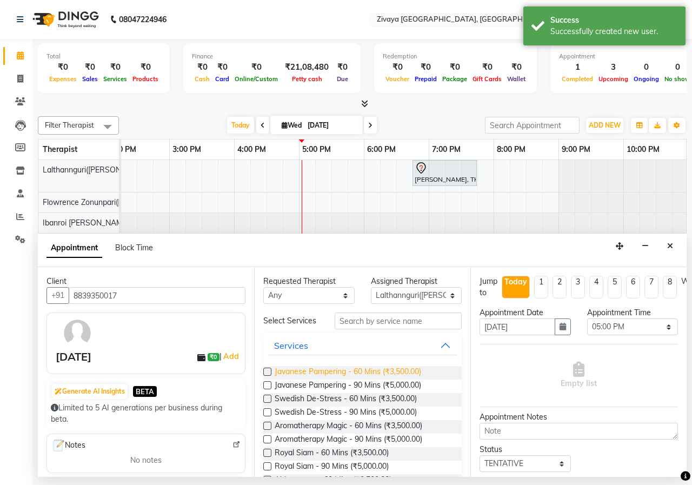
drag, startPoint x: 267, startPoint y: 372, endPoint x: 302, endPoint y: 374, distance: 35.2
click at [267, 371] on label at bounding box center [267, 372] width 8 height 8
click at [267, 371] on input "checkbox" at bounding box center [266, 372] width 7 height 7
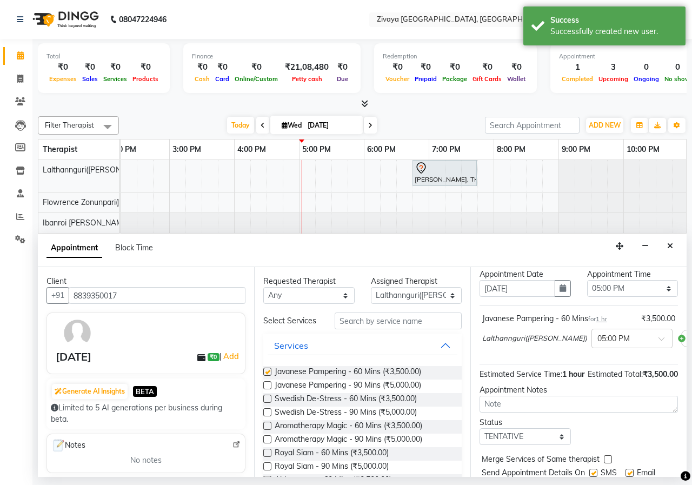
checkbox input "false"
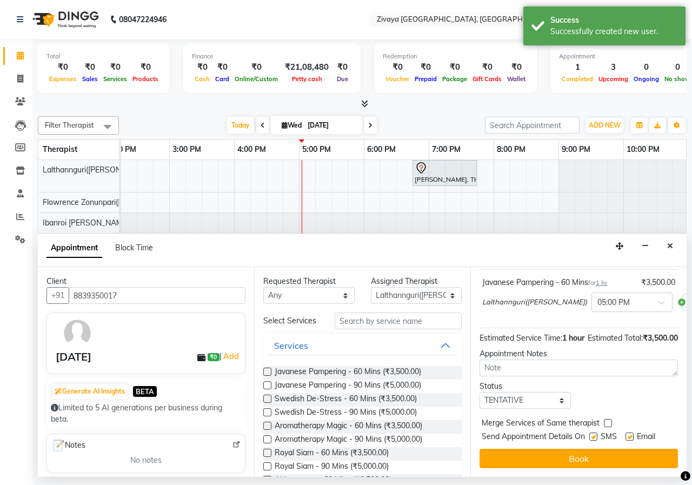
scroll to position [94, 0]
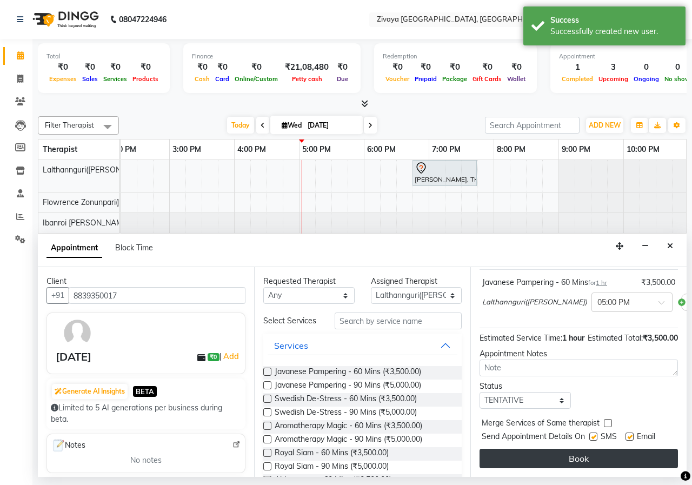
click at [553, 449] on button "Book" at bounding box center [579, 458] width 199 height 19
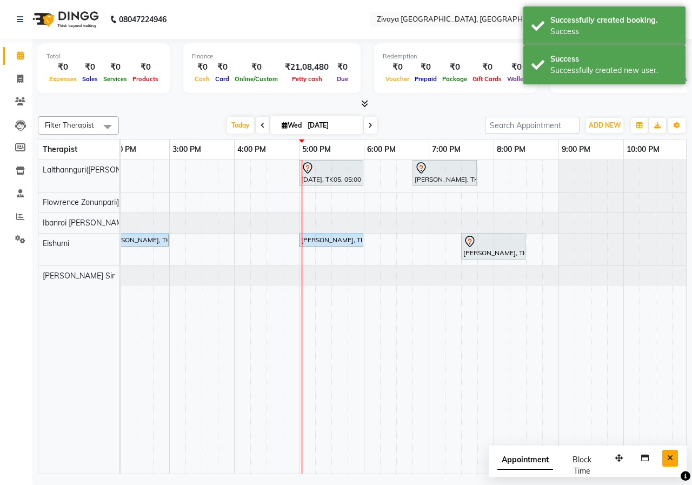
click at [664, 457] on button "Close" at bounding box center [671, 458] width 16 height 17
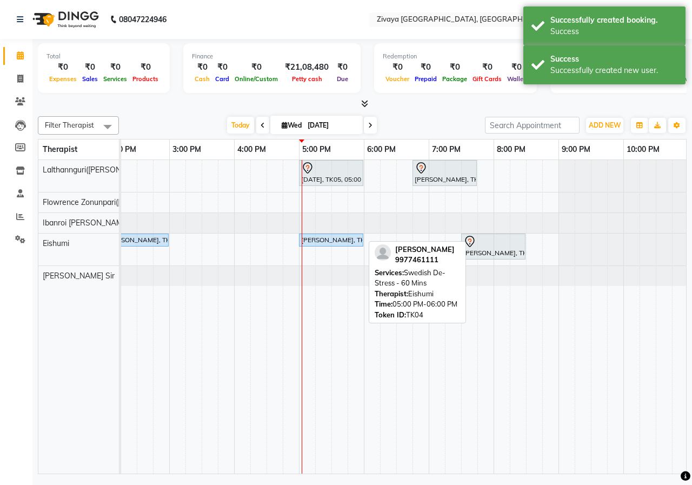
click at [324, 241] on div "[PERSON_NAME], TK04, 05:00 PM-06:00 PM, Swedish De-Stress - 60 Mins" at bounding box center [331, 240] width 62 height 10
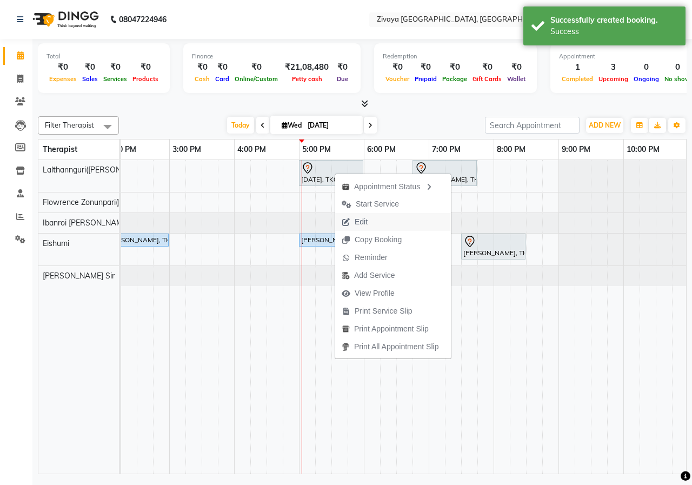
click at [378, 217] on button "Edit" at bounding box center [393, 222] width 116 height 18
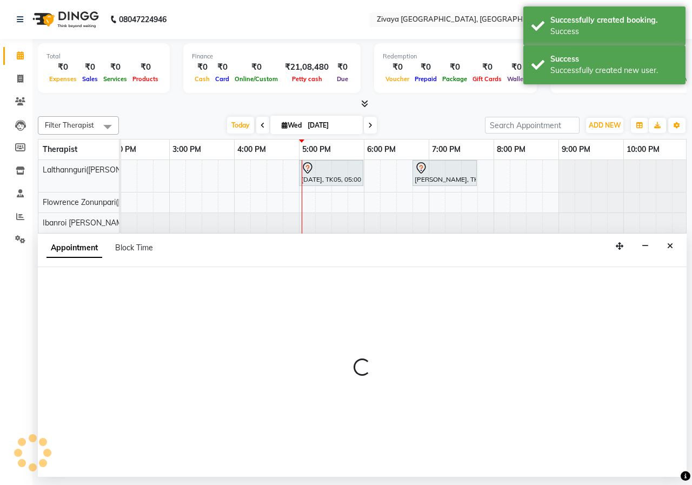
select select "tentative"
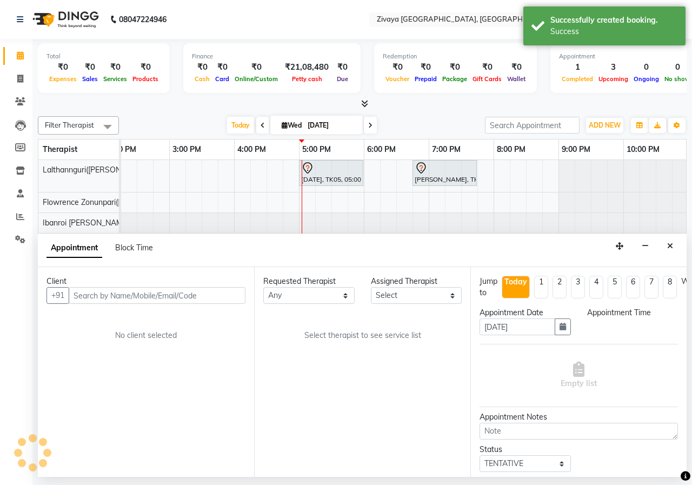
select select "49516"
select select "1020"
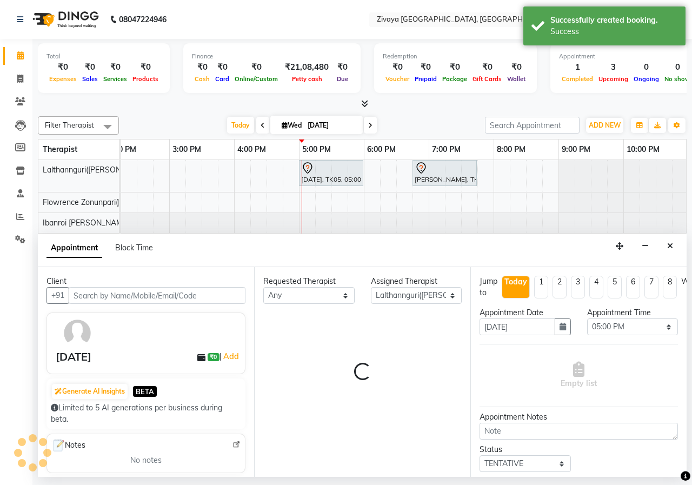
scroll to position [0, 473]
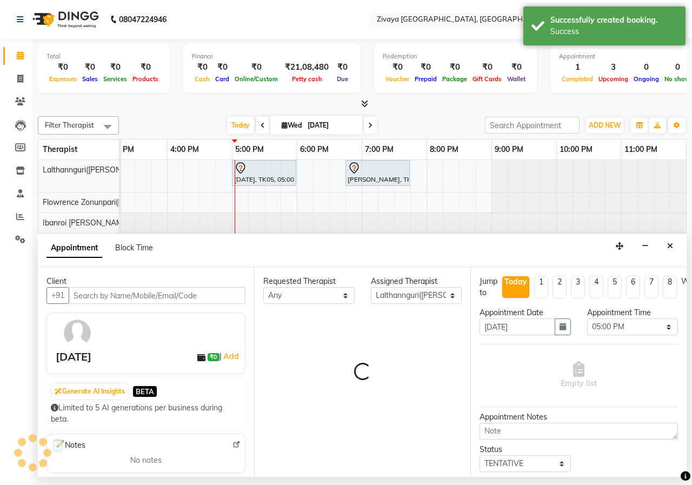
select select "3233"
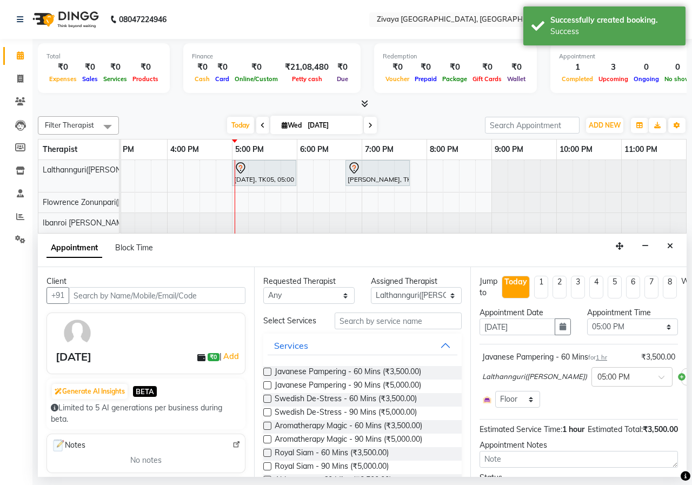
scroll to position [0, 28]
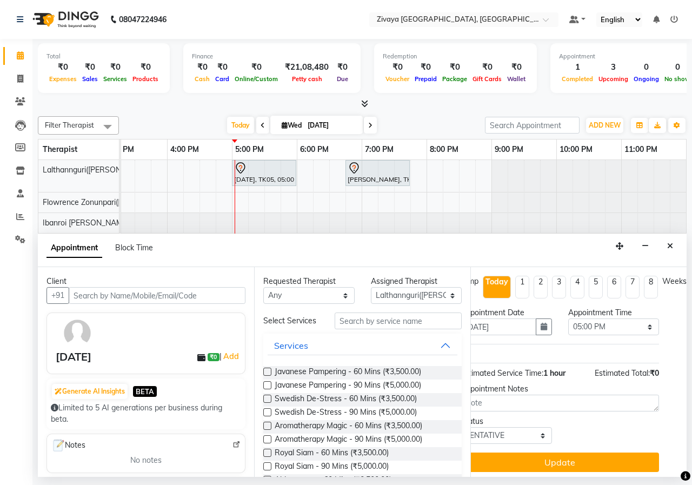
click at [265, 386] on label at bounding box center [267, 385] width 8 height 8
click at [265, 386] on input "checkbox" at bounding box center [266, 386] width 7 height 7
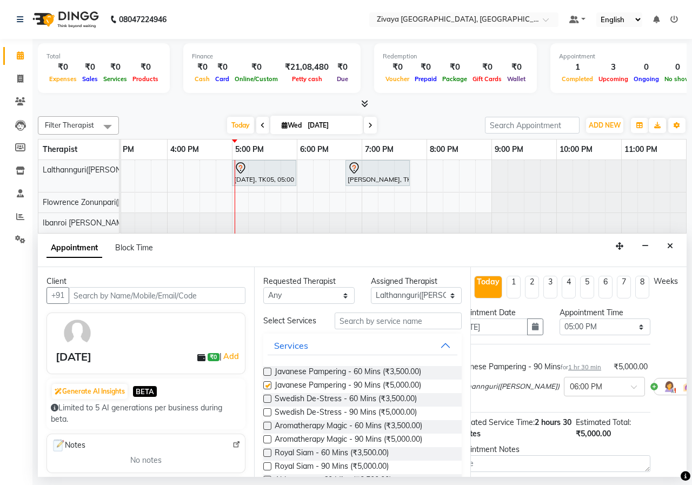
checkbox input "false"
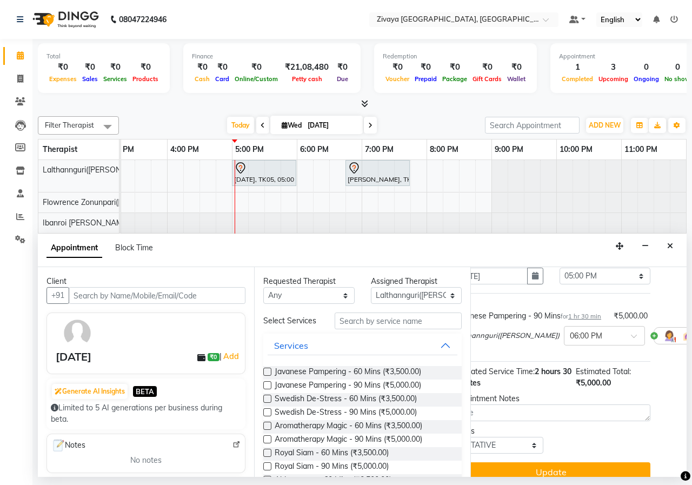
scroll to position [84, 28]
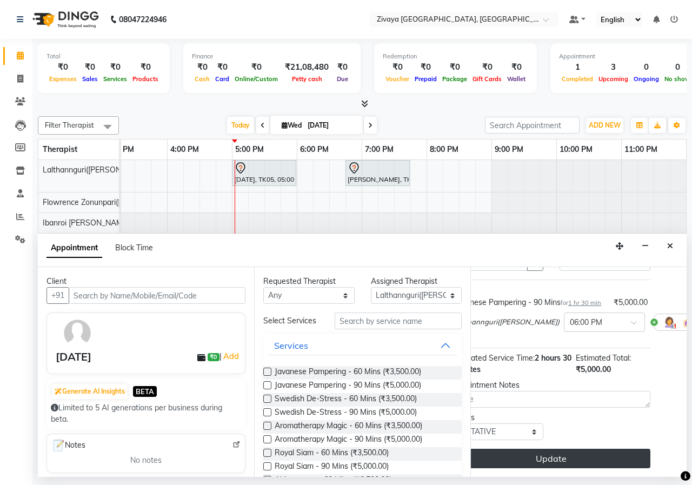
click at [595, 450] on button "Update" at bounding box center [551, 458] width 199 height 19
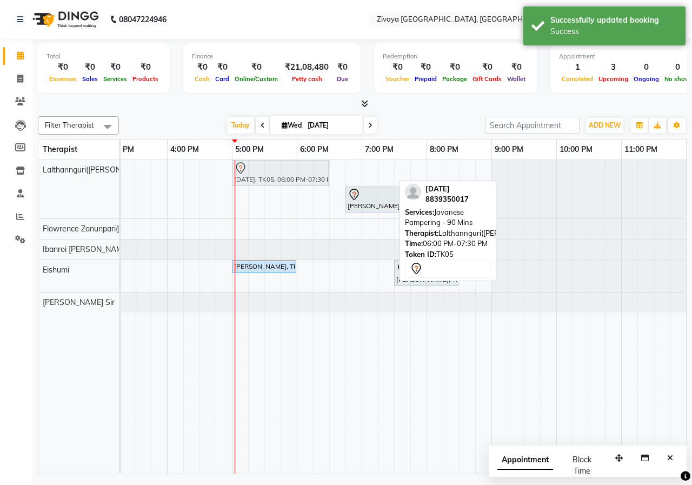
drag, startPoint x: 357, startPoint y: 170, endPoint x: 294, endPoint y: 172, distance: 63.3
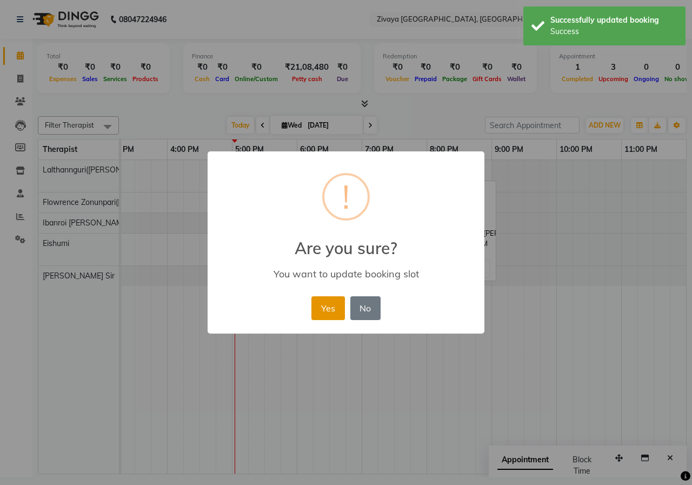
click at [330, 297] on button "Yes" at bounding box center [328, 308] width 33 height 24
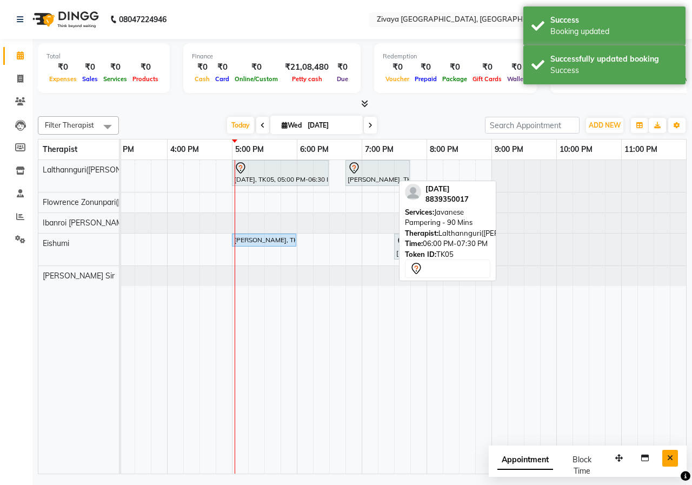
click at [665, 455] on button "Close" at bounding box center [671, 458] width 16 height 17
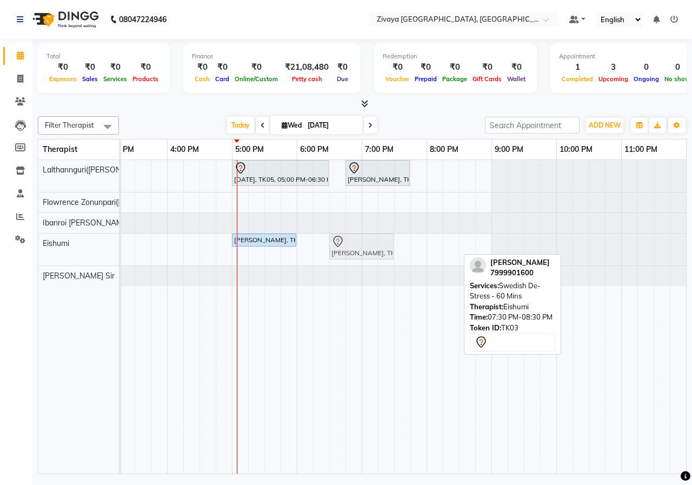
drag, startPoint x: 426, startPoint y: 245, endPoint x: 355, endPoint y: 242, distance: 70.9
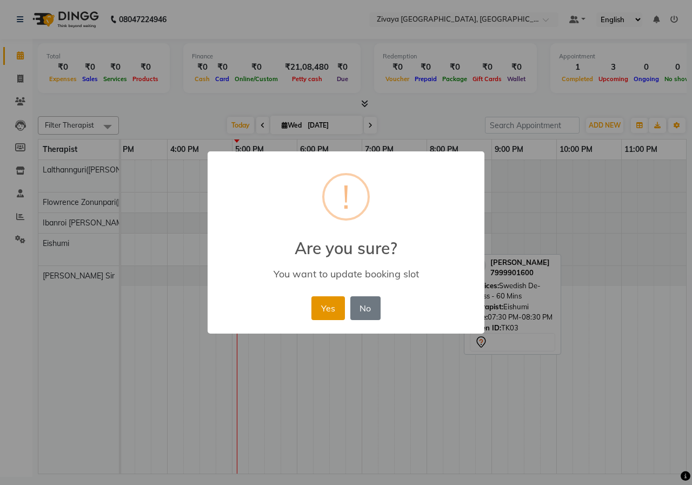
click at [331, 301] on button "Yes" at bounding box center [328, 308] width 33 height 24
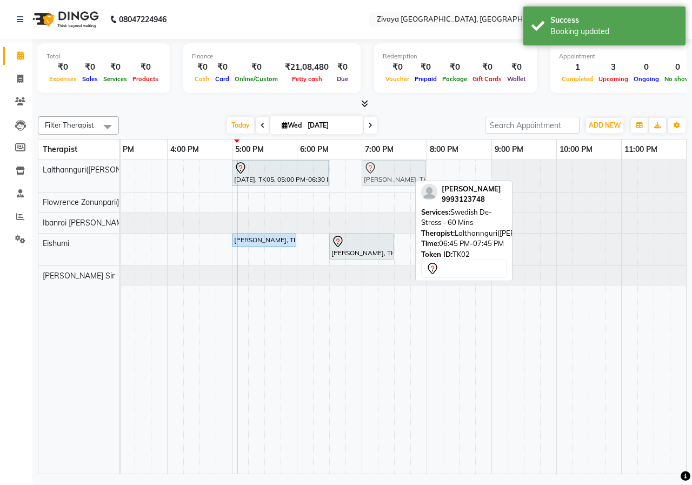
drag, startPoint x: 380, startPoint y: 173, endPoint x: 394, endPoint y: 173, distance: 13.5
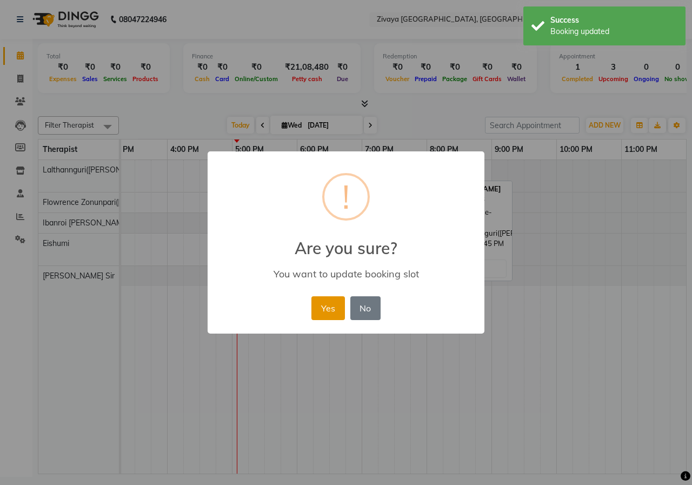
click at [331, 309] on button "Yes" at bounding box center [328, 308] width 33 height 24
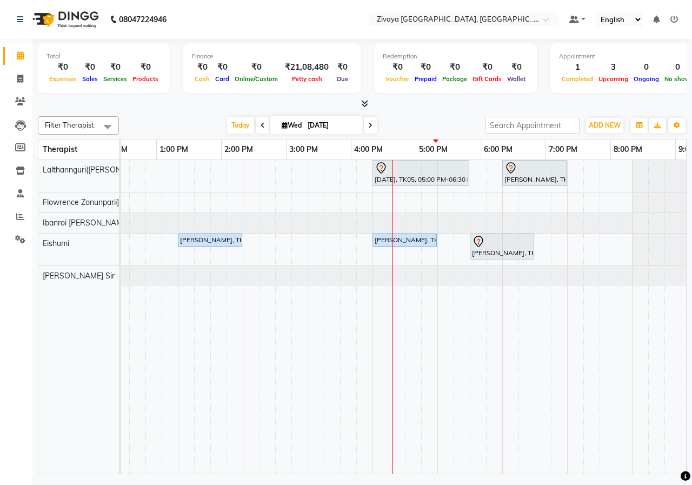
scroll to position [0, 357]
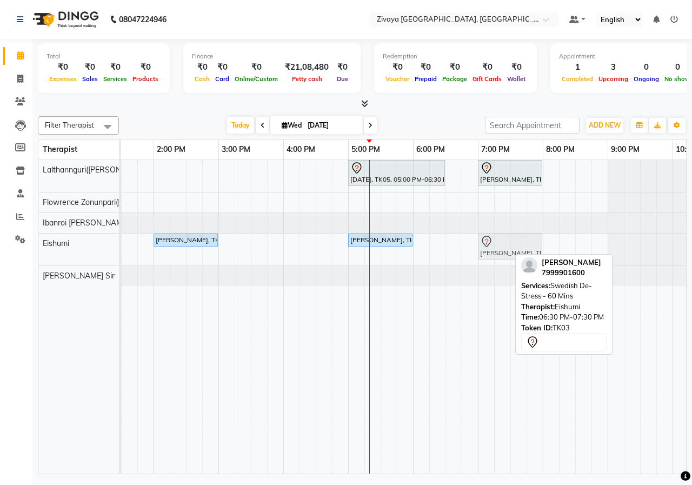
drag, startPoint x: 478, startPoint y: 245, endPoint x: 506, endPoint y: 248, distance: 27.8
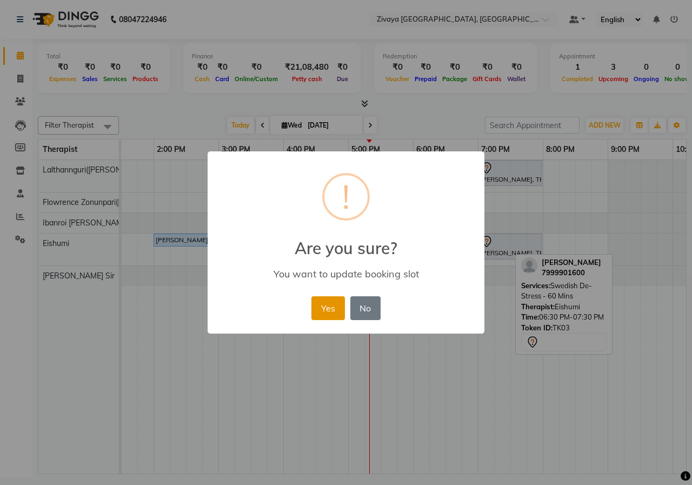
click at [338, 311] on button "Yes" at bounding box center [328, 308] width 33 height 24
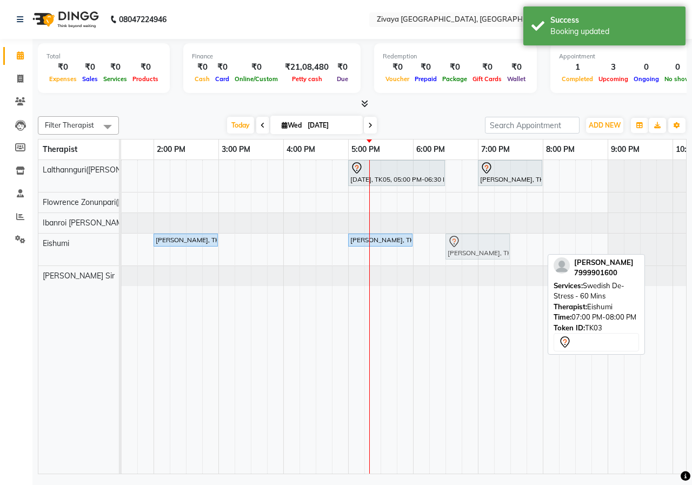
drag, startPoint x: 492, startPoint y: 245, endPoint x: 463, endPoint y: 248, distance: 28.8
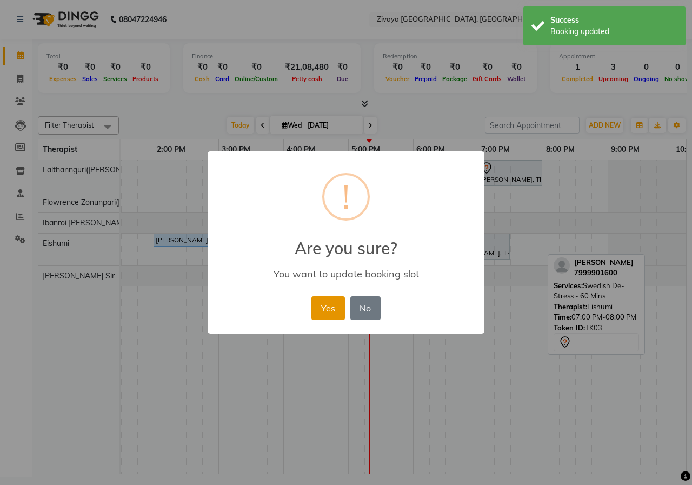
click at [340, 308] on button "Yes" at bounding box center [328, 308] width 33 height 24
